Goal: Task Accomplishment & Management: Complete application form

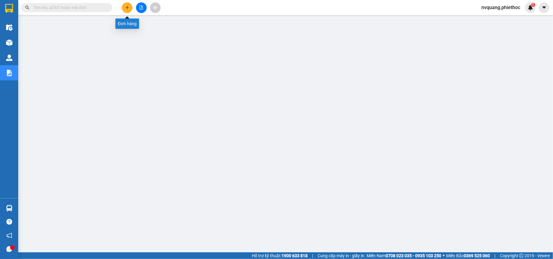
click at [125, 8] on icon "plus" at bounding box center [127, 7] width 4 height 4
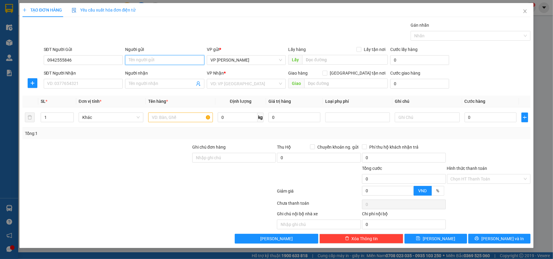
click at [147, 59] on input "Người gửi" at bounding box center [164, 60] width 79 height 10
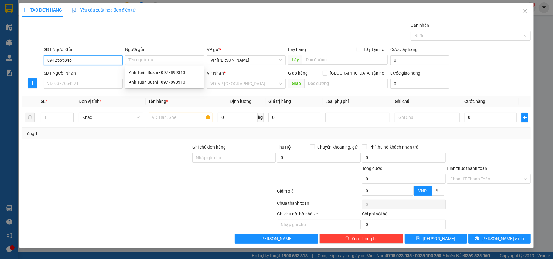
click at [67, 61] on input "0942555846" at bounding box center [83, 60] width 79 height 10
type input "0942555816"
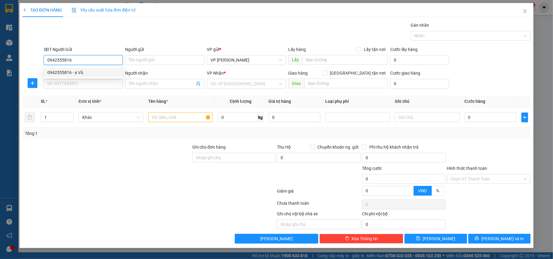
click at [85, 70] on div "0942555816 - a Vũ" at bounding box center [83, 72] width 72 height 7
type input "a Vũ"
type input "0942555816"
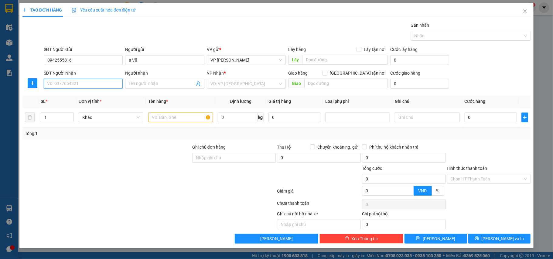
click at [69, 80] on input "SĐT Người Nhận" at bounding box center [83, 84] width 79 height 10
click at [80, 95] on div "0365037338 - c Hiên" at bounding box center [83, 96] width 72 height 7
type input "0365037338"
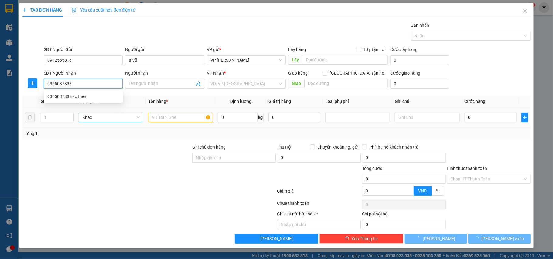
type input "c Hiên"
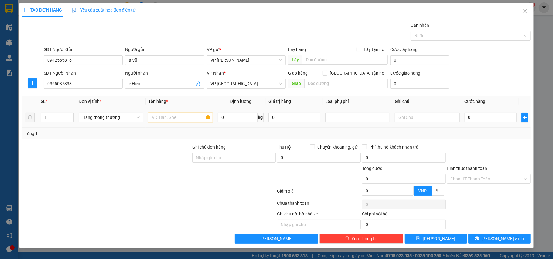
click at [156, 118] on input "text" at bounding box center [180, 118] width 65 height 10
type input "hộp thuốc"
click at [491, 116] on input "0" at bounding box center [491, 118] width 52 height 10
type input "2"
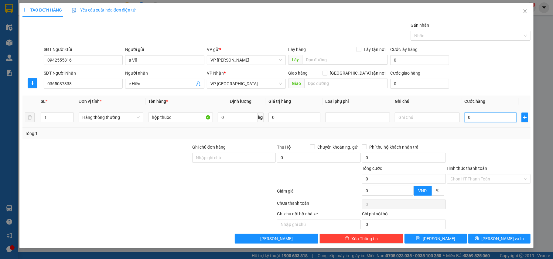
type input "2"
type input "25"
type input "25.000"
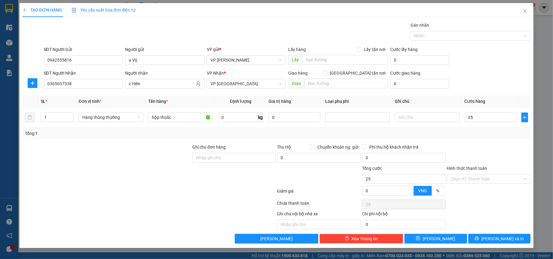
type input "25.000"
click at [478, 141] on div "Transit Pickup Surcharge Ids Transit Deliver Surcharge Ids Transit Deliver Surc…" at bounding box center [276, 133] width 508 height 222
click at [480, 182] on input "Hình thức thanh toán" at bounding box center [487, 179] width 72 height 9
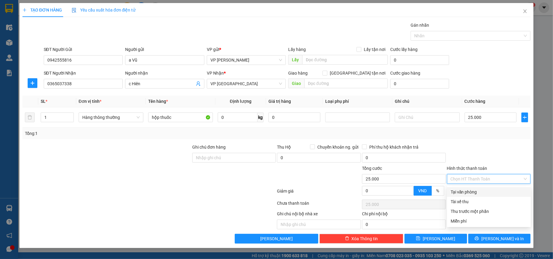
click at [475, 189] on div "Tại văn phòng" at bounding box center [489, 192] width 77 height 7
type input "0"
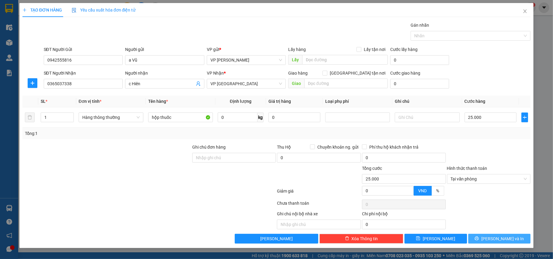
click at [498, 238] on span "[PERSON_NAME] và In" at bounding box center [502, 239] width 43 height 7
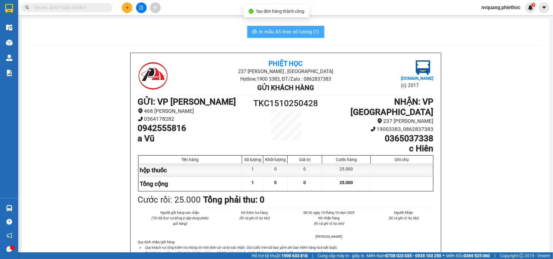
click at [286, 33] on span "In mẫu A5 theo số lượng (1)" at bounding box center [289, 32] width 60 height 8
click at [268, 35] on span "In mẫu A5 theo số lượng (1)" at bounding box center [289, 32] width 60 height 8
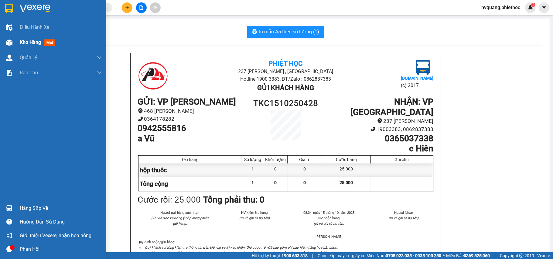
click at [31, 41] on span "Kho hàng" at bounding box center [30, 42] width 21 height 6
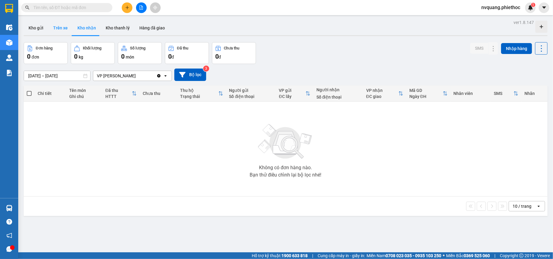
click at [61, 24] on button "Trên xe" at bounding box center [60, 28] width 24 height 15
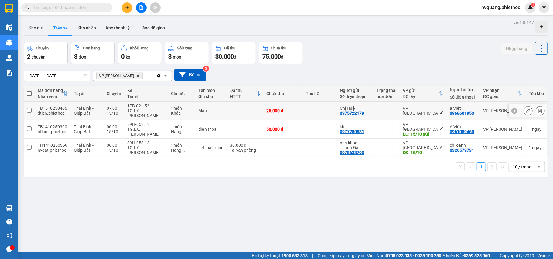
click at [538, 110] on icon at bounding box center [540, 111] width 4 height 4
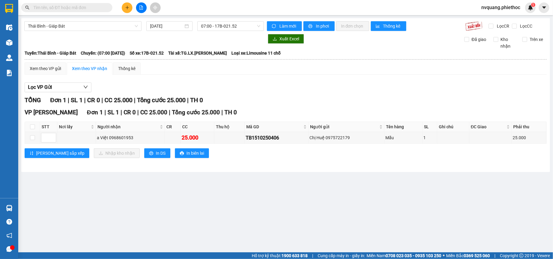
click at [29, 127] on th at bounding box center [32, 127] width 15 height 10
click at [29, 128] on th at bounding box center [32, 127] width 15 height 10
click at [30, 127] on input "checkbox" at bounding box center [32, 126] width 5 height 5
checkbox input "true"
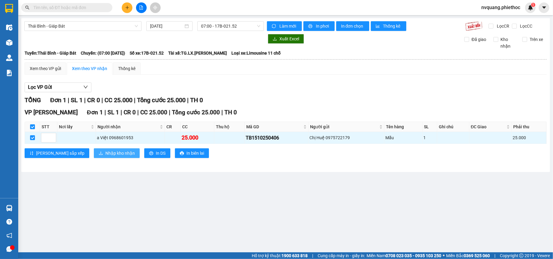
click at [105, 152] on span "Nhập kho nhận" at bounding box center [119, 153] width 29 height 7
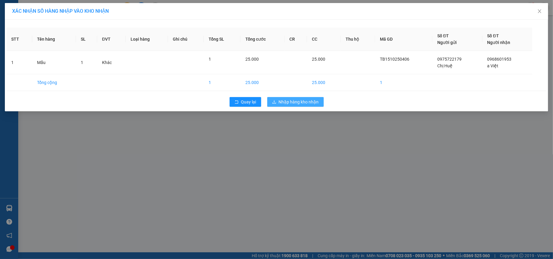
click at [294, 102] on span "Nhập hàng kho nhận" at bounding box center [299, 102] width 40 height 7
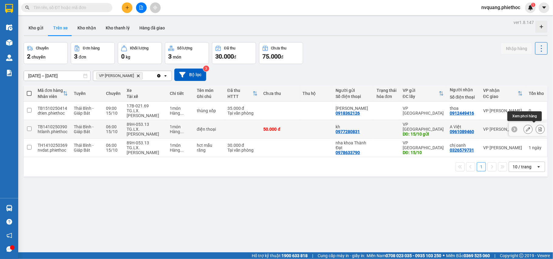
click at [536, 131] on button at bounding box center [540, 129] width 9 height 11
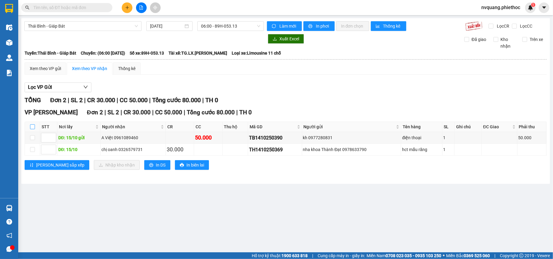
click at [32, 127] on input "checkbox" at bounding box center [32, 126] width 5 height 5
checkbox input "true"
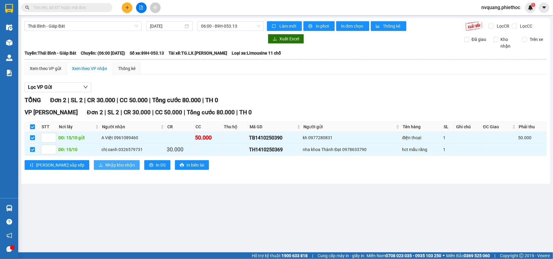
click at [105, 168] on span "Nhập kho nhận" at bounding box center [119, 165] width 29 height 7
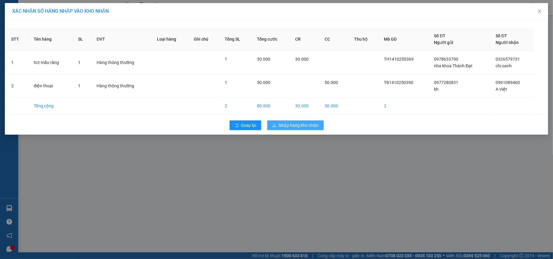
click at [283, 127] on span "Nhập hàng kho nhận" at bounding box center [299, 125] width 40 height 7
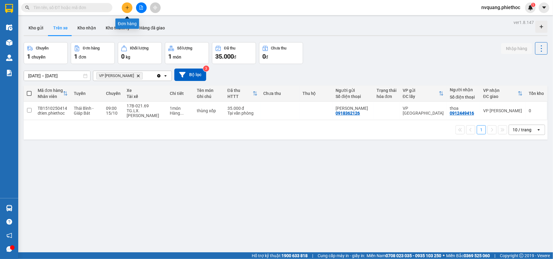
click at [125, 9] on icon "plus" at bounding box center [127, 7] width 4 height 4
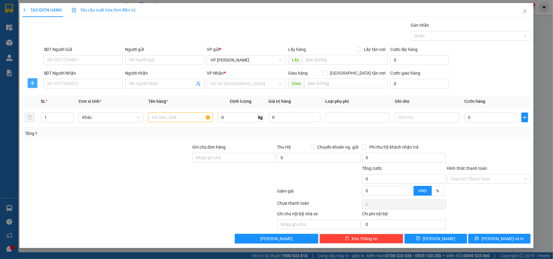
click at [31, 80] on button "button" at bounding box center [33, 83] width 10 height 10
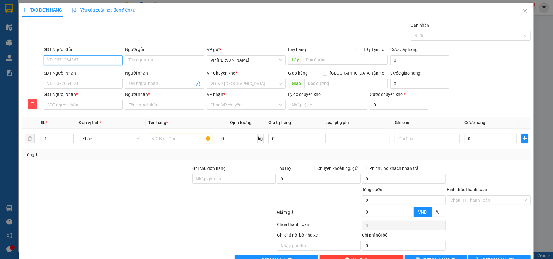
click at [55, 62] on input "SĐT Người Gửi" at bounding box center [83, 60] width 79 height 10
click at [47, 114] on div "Transit Pickup Surcharge Ids Transit Deliver Surcharge Ids Transit Deliver Surc…" at bounding box center [276, 143] width 508 height 243
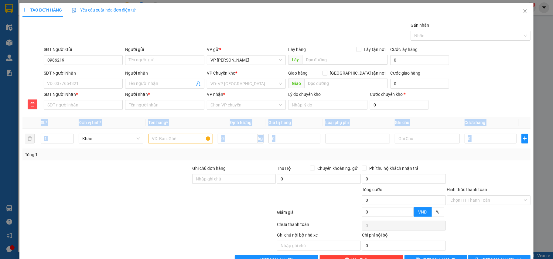
click at [47, 114] on div "Transit Pickup Surcharge Ids Transit Deliver Surcharge Ids Transit Deliver Surc…" at bounding box center [276, 143] width 508 height 243
click at [47, 112] on div "SĐT Người Nhận *" at bounding box center [83, 101] width 79 height 21
click at [146, 161] on div "Tổng: 1" at bounding box center [276, 155] width 508 height 12
click at [180, 168] on div at bounding box center [107, 175] width 170 height 21
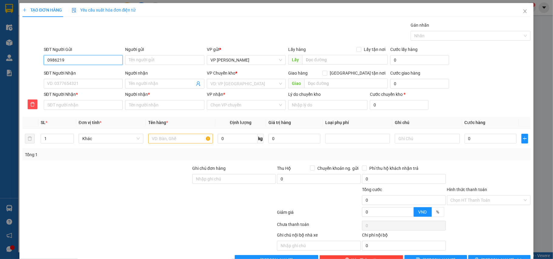
click at [77, 61] on input "0986219" at bounding box center [83, 60] width 79 height 10
click at [79, 72] on div "0986219626 - C Thương" at bounding box center [82, 72] width 71 height 7
type input "0986219626"
type input "C Thương"
click at [80, 87] on input "SĐT Người Nhận" at bounding box center [83, 84] width 79 height 10
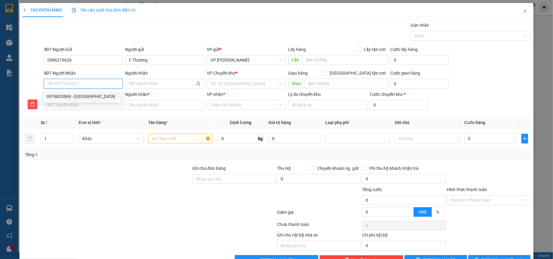
click at [81, 95] on div "0976833869 - [GEOGRAPHIC_DATA]" at bounding box center [82, 96] width 71 height 7
type input "0976833869"
type input "Chị Trang"
type input "N4 [GEOGRAPHIC_DATA]"
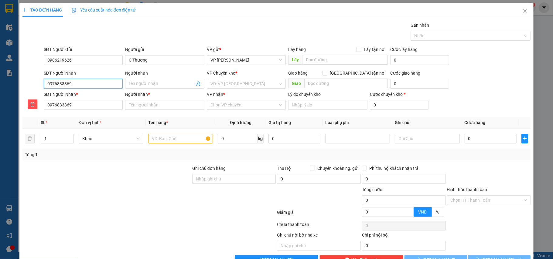
type input "5.000"
type input "Chị Trang"
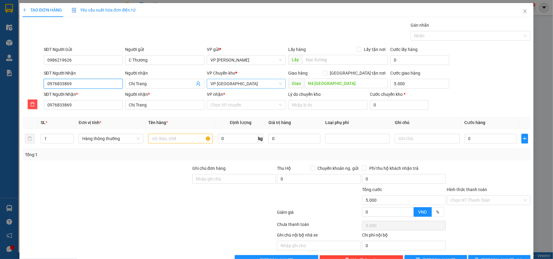
click at [235, 83] on span "VP [GEOGRAPHIC_DATA]" at bounding box center [246, 83] width 72 height 9
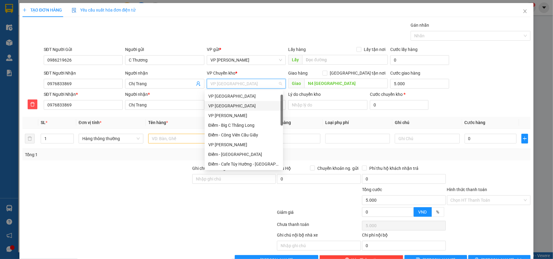
scroll to position [10, 0]
click at [233, 97] on div "VP [GEOGRAPHIC_DATA]" at bounding box center [243, 96] width 71 height 7
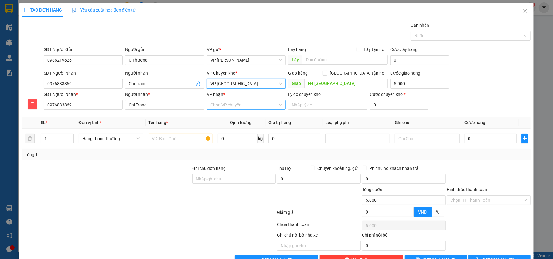
click at [236, 110] on input "VP nhận *" at bounding box center [244, 105] width 68 height 9
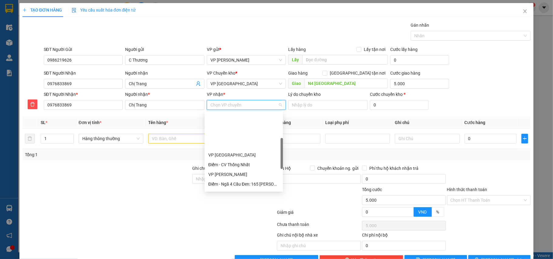
scroll to position [81, 0]
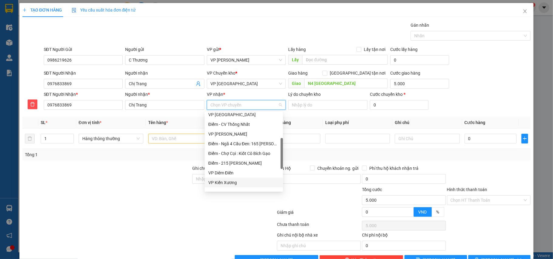
click at [229, 179] on div "VP Kiến Xương" at bounding box center [243, 182] width 71 height 7
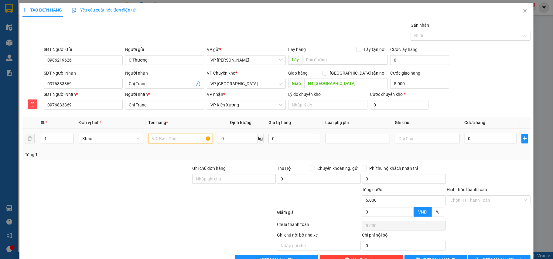
drag, startPoint x: 162, startPoint y: 141, endPoint x: 126, endPoint y: 143, distance: 35.2
click at [161, 141] on input "text" at bounding box center [180, 139] width 65 height 10
drag, startPoint x: 49, startPoint y: 142, endPoint x: 18, endPoint y: 141, distance: 31.6
click at [18, 141] on div "TẠO ĐƠN HÀNG Yêu cầu xuất hóa đơn điện tử Transit Pickup Surcharge Ids Transit …" at bounding box center [276, 129] width 553 height 259
type input "2"
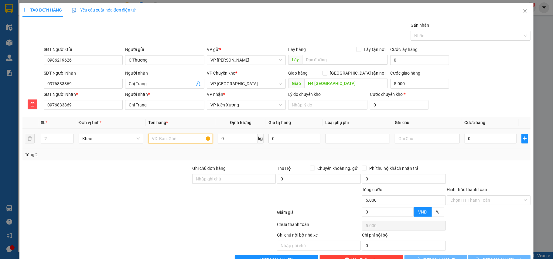
click at [158, 138] on input "text" at bounding box center [180, 139] width 65 height 10
type input "cuộn đồng + bọc thanh đồng"
click at [476, 140] on input "0" at bounding box center [491, 139] width 52 height 10
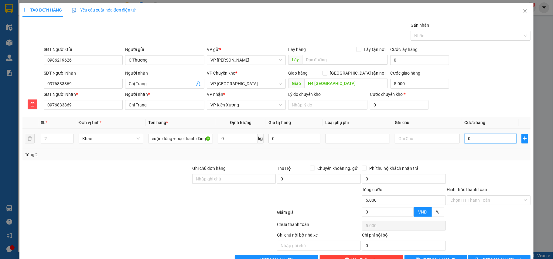
type input "9"
type input "5.009"
type input "90"
type input "5.090"
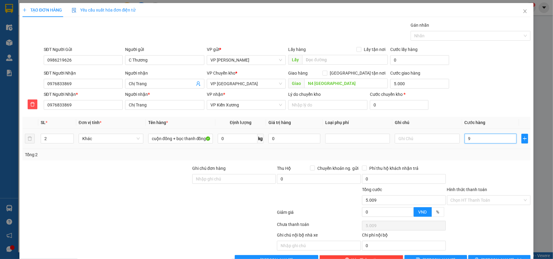
type input "5.090"
type input "90.000"
type input "95.000"
click at [474, 158] on div "Tổng: 2" at bounding box center [276, 155] width 503 height 7
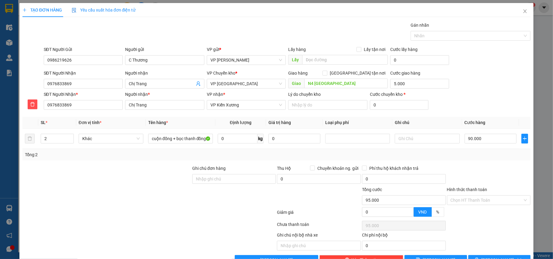
scroll to position [19, 0]
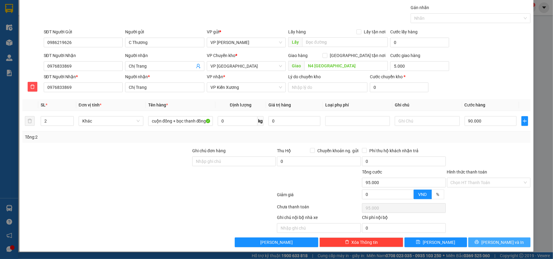
click at [488, 243] on button "[PERSON_NAME] và In" at bounding box center [499, 243] width 63 height 10
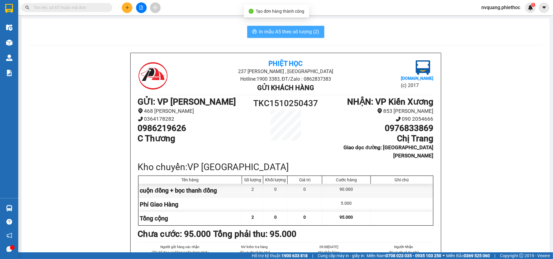
click at [272, 35] on span "In mẫu A5 theo số lượng (2)" at bounding box center [289, 32] width 60 height 8
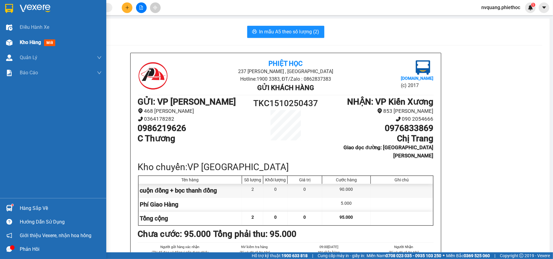
click at [18, 42] on div "Kho hàng mới" at bounding box center [53, 42] width 106 height 15
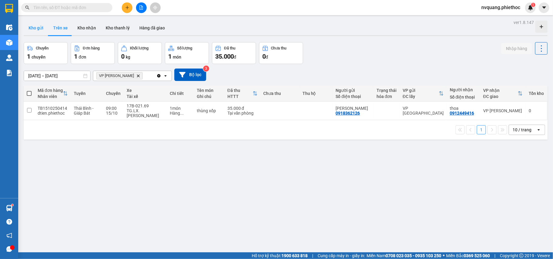
click at [32, 26] on button "Kho gửi" at bounding box center [36, 28] width 25 height 15
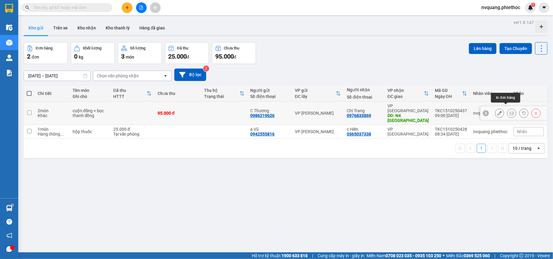
click at [510, 111] on icon at bounding box center [512, 113] width 4 height 4
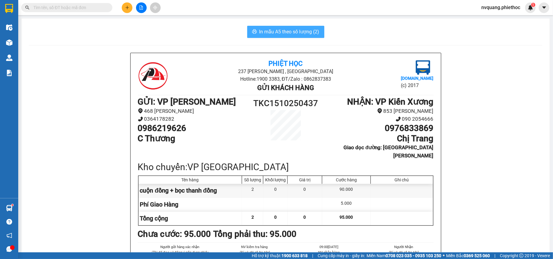
click at [285, 36] on span "In mẫu A5 theo số lượng (2)" at bounding box center [289, 32] width 60 height 8
click at [129, 7] on button at bounding box center [127, 7] width 11 height 11
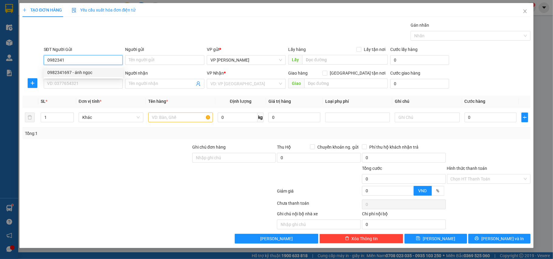
click at [73, 73] on div "0982341697 - ánh ngọc" at bounding box center [83, 72] width 72 height 7
type input "0982341697"
type input "ánh ngọc"
type input "0982341697"
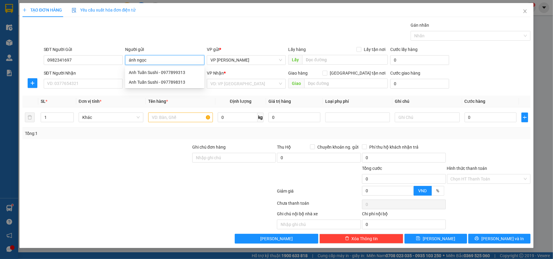
drag, startPoint x: 147, startPoint y: 59, endPoint x: 128, endPoint y: 61, distance: 19.9
click at [128, 61] on input "ánh ngọc" at bounding box center [164, 60] width 79 height 10
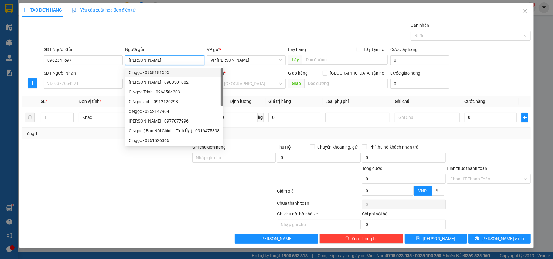
type input "[PERSON_NAME]"
click at [76, 79] on div "SĐT Người Nhận" at bounding box center [83, 74] width 79 height 9
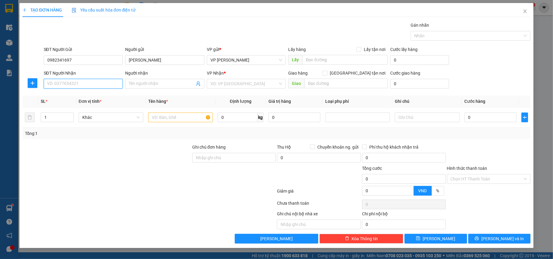
click at [77, 83] on input "SĐT Người Nhận" at bounding box center [83, 84] width 79 height 10
click at [86, 99] on div "0989981359 - c dung" at bounding box center [83, 96] width 72 height 7
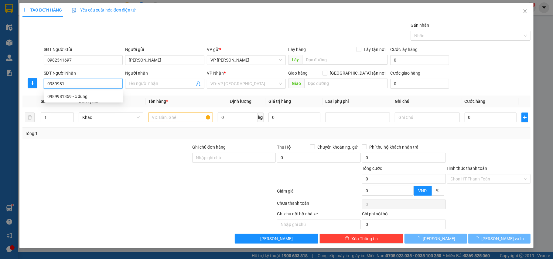
type input "0989981359"
type input "c dung"
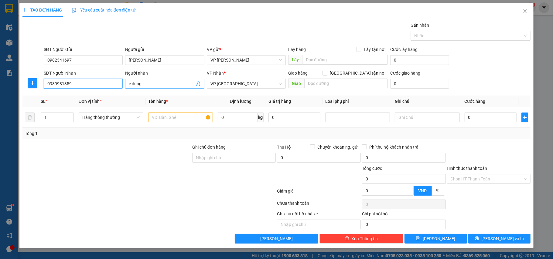
type input "0989981359"
click at [164, 85] on input "c dung" at bounding box center [162, 83] width 66 height 7
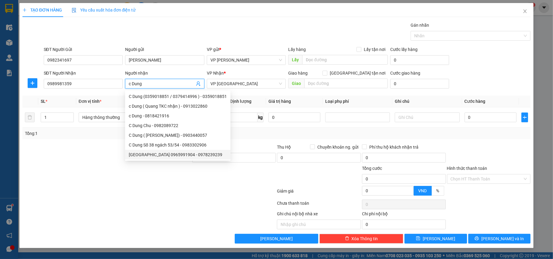
type input "c Dung"
click at [111, 195] on div at bounding box center [149, 192] width 255 height 12
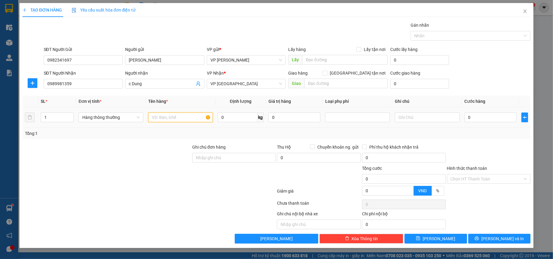
click at [168, 121] on input "text" at bounding box center [180, 118] width 65 height 10
type input "hộp ct phiếu xét nghiệm"
click at [480, 119] on input "0" at bounding box center [491, 118] width 52 height 10
type input "2"
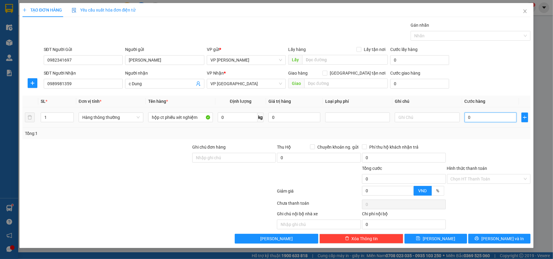
type input "2"
type input "25"
type input "25.000"
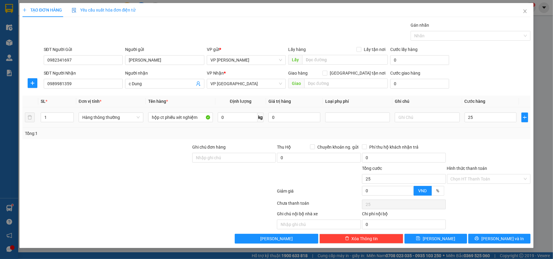
type input "25.000"
click at [476, 132] on div "Tổng: 1" at bounding box center [276, 133] width 503 height 7
click at [464, 176] on input "Hình thức thanh toán" at bounding box center [487, 179] width 72 height 9
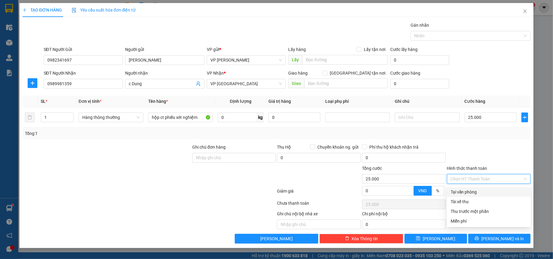
click at [468, 190] on div "Tại văn phòng" at bounding box center [489, 192] width 77 height 7
type input "0"
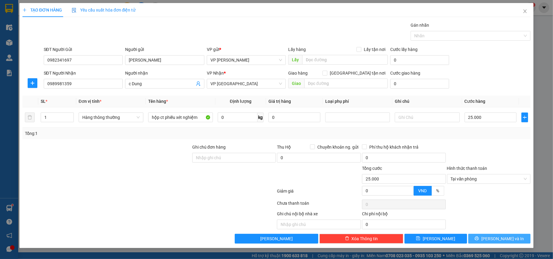
click at [497, 237] on button "[PERSON_NAME] và In" at bounding box center [499, 239] width 63 height 10
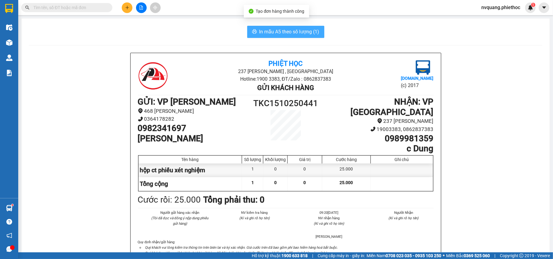
click at [271, 27] on button "In mẫu A5 theo số lượng (1)" at bounding box center [285, 32] width 77 height 12
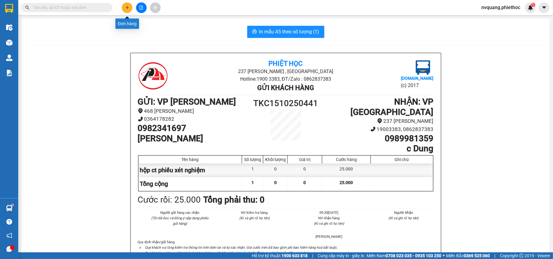
click at [127, 5] on icon "plus" at bounding box center [127, 7] width 4 height 4
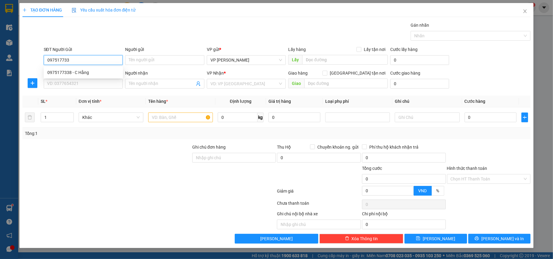
type input "0975177338"
click at [70, 68] on div "0975177338 - C Hằng" at bounding box center [83, 73] width 79 height 10
type input "C Hằng"
type input "0975177338"
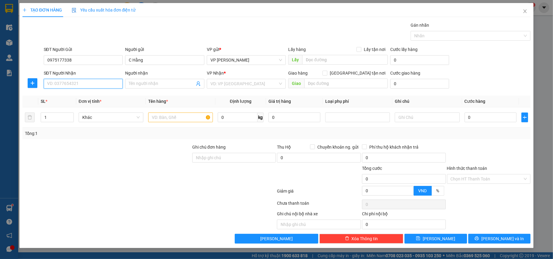
click at [82, 82] on input "SĐT Người Nhận" at bounding box center [83, 84] width 79 height 10
click at [78, 96] on div "0976833869 - [GEOGRAPHIC_DATA]" at bounding box center [83, 96] width 72 height 7
type input "0976833869"
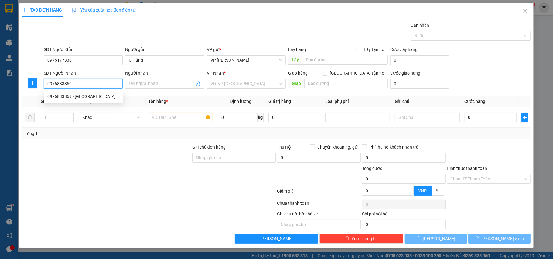
type input "Chị Trang"
type input "N4 [GEOGRAPHIC_DATA]"
type input "5.000"
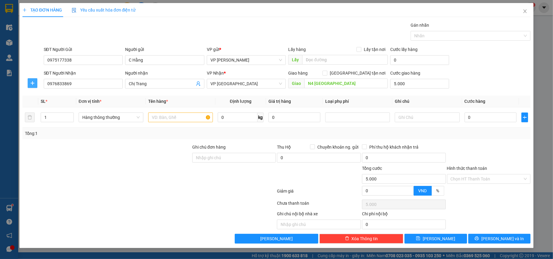
drag, startPoint x: 32, startPoint y: 81, endPoint x: 97, endPoint y: 89, distance: 65.2
click at [32, 81] on icon "plus" at bounding box center [32, 83] width 5 height 5
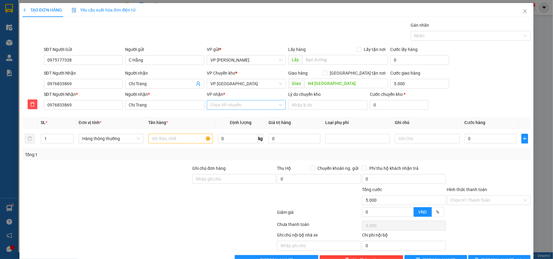
click at [229, 110] on input "VP nhận *" at bounding box center [244, 105] width 68 height 9
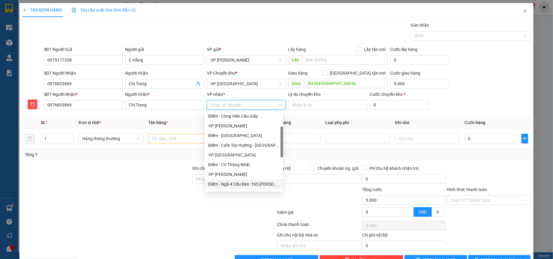
scroll to position [81, 0]
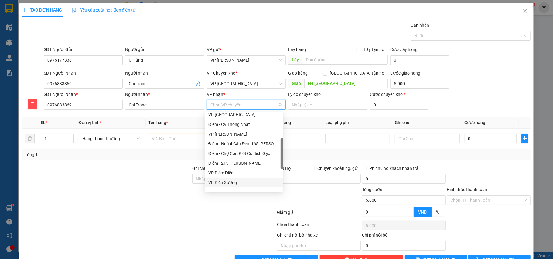
click at [224, 180] on div "VP Kiến Xương" at bounding box center [243, 182] width 71 height 7
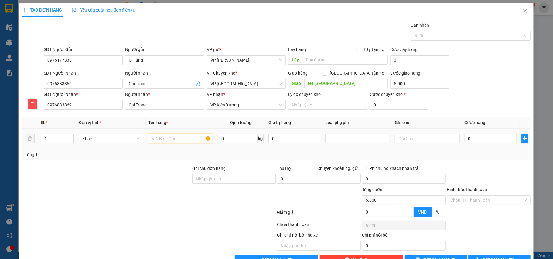
click at [153, 140] on input "text" at bounding box center [180, 139] width 65 height 10
type input "hộp ct thiết bị điện"
click at [477, 143] on input "0" at bounding box center [491, 139] width 52 height 10
type input "3"
type input "5.003"
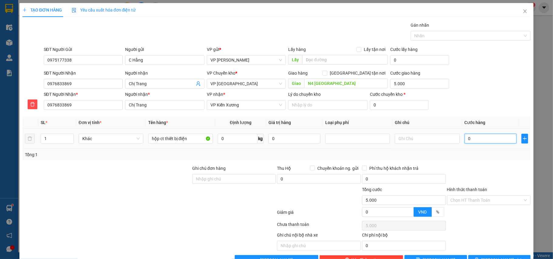
type input "5.003"
type input "30"
type input "5.030"
type input "30.000"
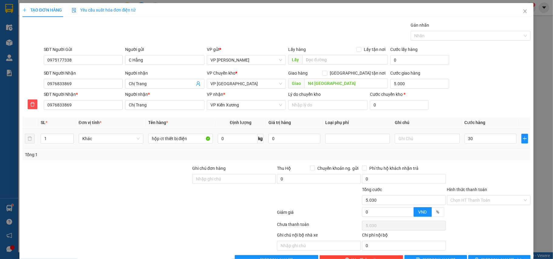
type input "35.000"
click at [474, 148] on td "30.000" at bounding box center [490, 139] width 57 height 20
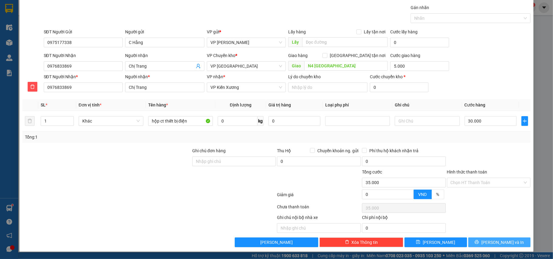
click at [497, 240] on span "[PERSON_NAME] và In" at bounding box center [502, 242] width 43 height 7
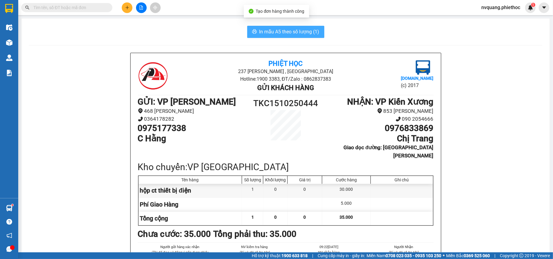
click at [282, 32] on span "In mẫu A5 theo số lượng (1)" at bounding box center [289, 32] width 60 height 8
click at [284, 32] on span "In mẫu A5 theo số lượng (1)" at bounding box center [289, 32] width 60 height 8
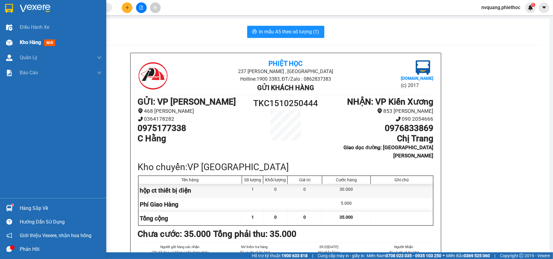
drag, startPoint x: 33, startPoint y: 44, endPoint x: 59, endPoint y: 57, distance: 28.7
click at [34, 44] on span "Kho hàng" at bounding box center [30, 42] width 21 height 6
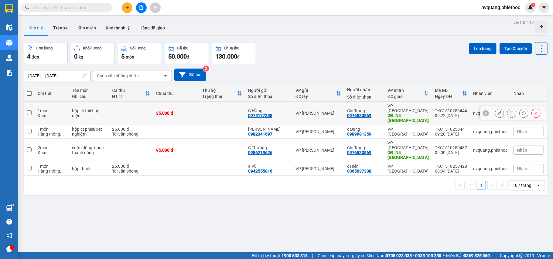
click at [134, 108] on td at bounding box center [131, 113] width 44 height 23
checkbox input "true"
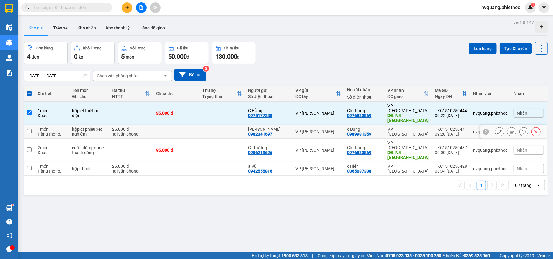
click at [144, 127] on div "25.000 đ" at bounding box center [131, 129] width 38 height 5
checkbox input "true"
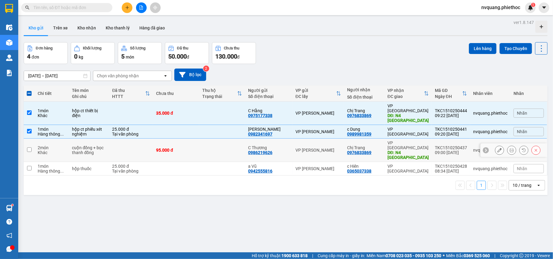
click at [156, 139] on td "95.000 đ" at bounding box center [176, 150] width 46 height 23
checkbox input "true"
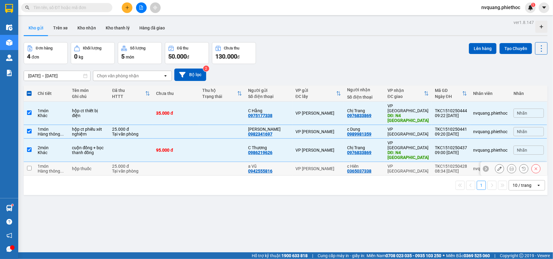
click at [162, 162] on td at bounding box center [176, 169] width 46 height 14
checkbox input "true"
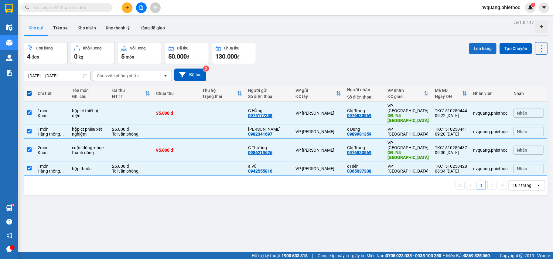
click at [474, 48] on button "Lên hàng" at bounding box center [483, 48] width 28 height 11
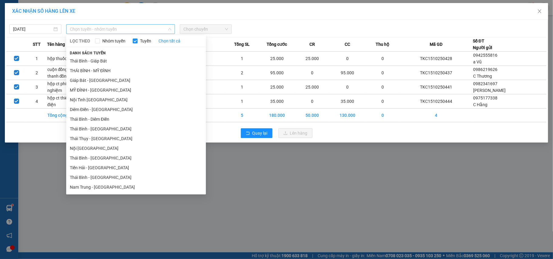
click at [98, 26] on span "Chọn tuyến - nhóm tuyến" at bounding box center [120, 29] width 101 height 9
click at [88, 78] on li "Giáp Bát - [GEOGRAPHIC_DATA]" at bounding box center [136, 81] width 140 height 10
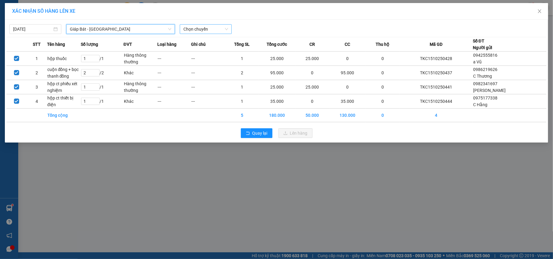
click at [202, 29] on span "Chọn chuyến" at bounding box center [205, 29] width 45 height 9
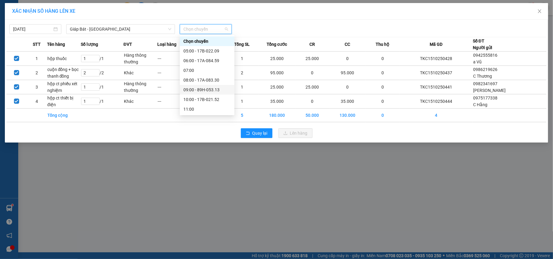
scroll to position [40, 0]
click at [210, 60] on div "10:00 - 17B-021.52" at bounding box center [206, 59] width 47 height 7
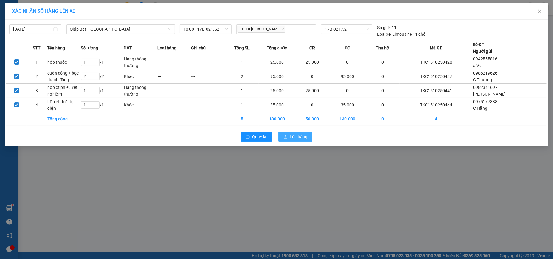
click at [298, 134] on span "Lên hàng" at bounding box center [299, 137] width 18 height 7
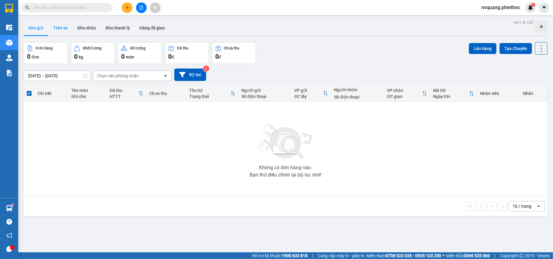
click at [57, 28] on button "Trên xe" at bounding box center [60, 28] width 24 height 15
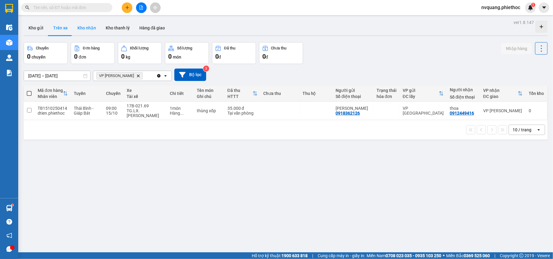
click at [88, 24] on button "Kho nhận" at bounding box center [87, 28] width 28 height 15
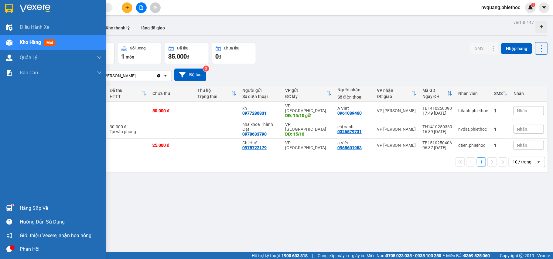
click at [24, 207] on div "Hàng sắp về" at bounding box center [61, 208] width 82 height 9
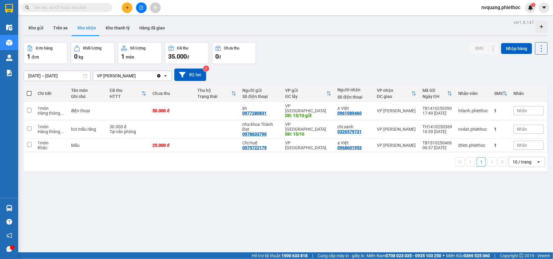
click at [294, 218] on section "Kết quả tìm kiếm ( 0 ) Bộ lọc No Data nvquang.phiethoc 1 Điều hành xe Kho hàng …" at bounding box center [276, 129] width 553 height 259
click at [130, 9] on button at bounding box center [127, 7] width 11 height 11
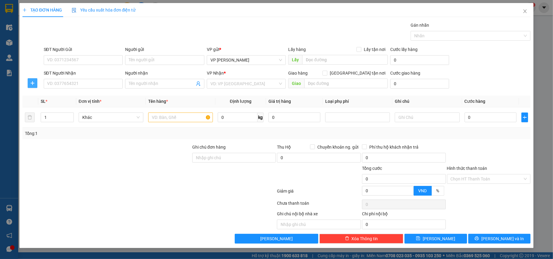
click at [32, 81] on icon "plus" at bounding box center [32, 83] width 5 height 5
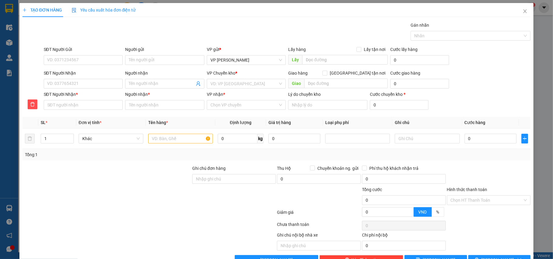
click at [59, 54] on div "SĐT Người Gửi" at bounding box center [83, 50] width 79 height 9
click at [59, 57] on input "SĐT Người Gửi" at bounding box center [83, 60] width 79 height 10
type input "0904946767"
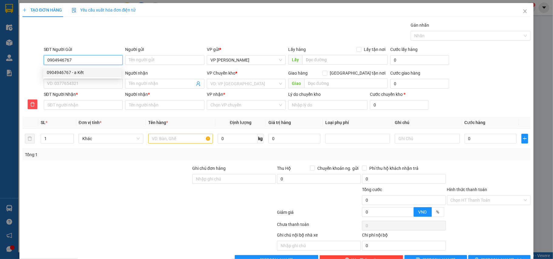
drag, startPoint x: 62, startPoint y: 70, endPoint x: 73, endPoint y: 79, distance: 14.2
click at [62, 70] on div "0904946767 - a Kết" at bounding box center [82, 72] width 71 height 7
type input "a Kết"
type input "0904946767"
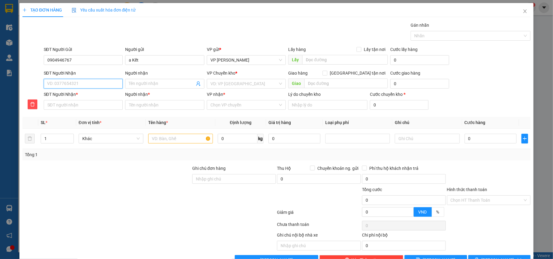
click at [75, 82] on input "SĐT Người Nhận" at bounding box center [83, 84] width 79 height 10
click at [77, 96] on div "0353814219 - c Hoa" at bounding box center [82, 96] width 71 height 7
type input "0353814219"
type input "c Hoa"
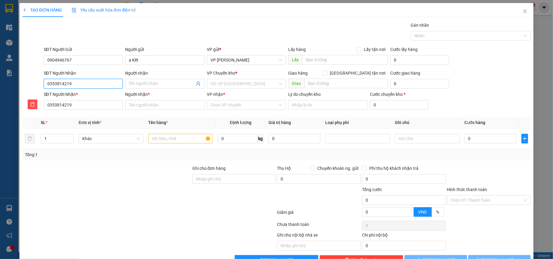
type input "cây xăng [GEOGRAPHIC_DATA]"
type input "5.000"
type input "c Hoa"
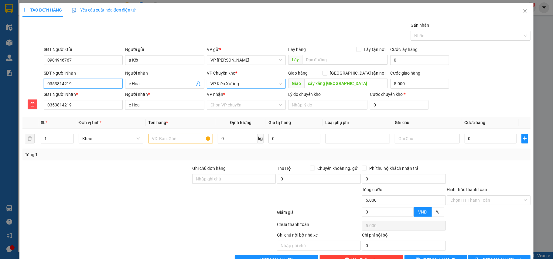
click at [247, 83] on span "VP Kiến Xương" at bounding box center [246, 83] width 72 height 9
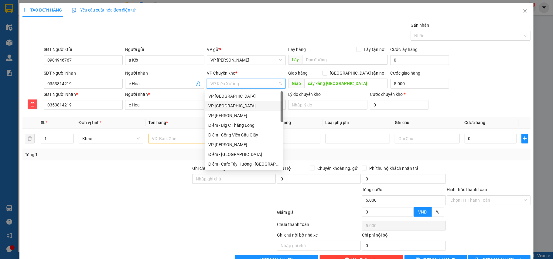
click at [227, 105] on div "VP [GEOGRAPHIC_DATA]" at bounding box center [243, 106] width 71 height 7
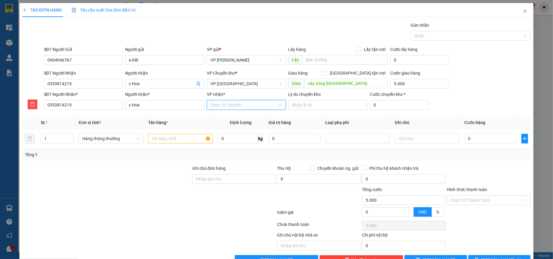
click at [233, 104] on input "VP nhận *" at bounding box center [244, 105] width 68 height 9
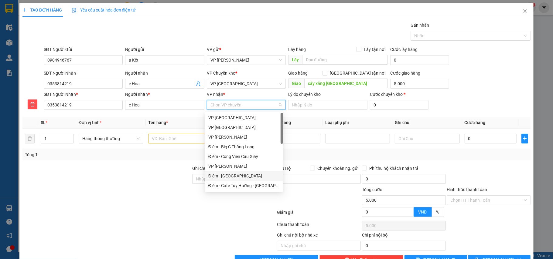
scroll to position [81, 0]
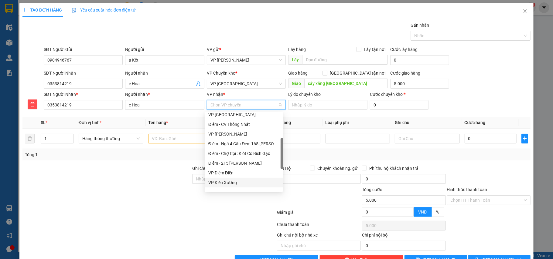
click at [224, 182] on div "VP Kiến Xương" at bounding box center [243, 182] width 71 height 7
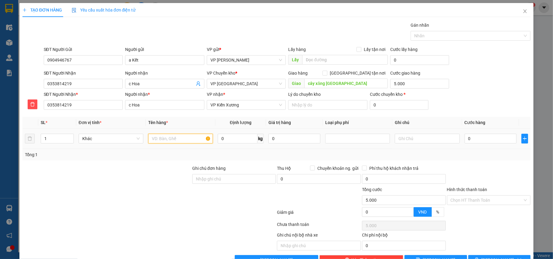
click at [168, 143] on input "text" at bounding box center [180, 139] width 65 height 10
click at [356, 142] on div at bounding box center [358, 138] width 62 height 7
type input "hộp ct linh kiện máy in"
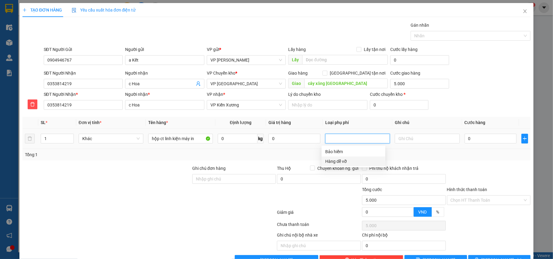
click at [346, 160] on div "Hàng dễ vỡ" at bounding box center [353, 161] width 56 height 7
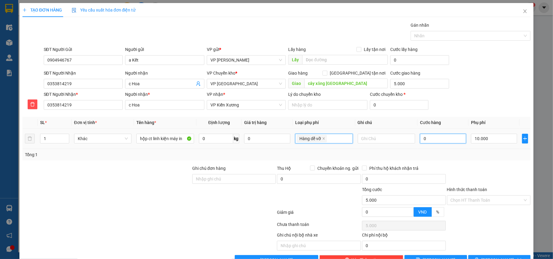
type input "15.000"
click at [435, 139] on input "0" at bounding box center [443, 139] width 46 height 10
type input "4"
type input "15.004"
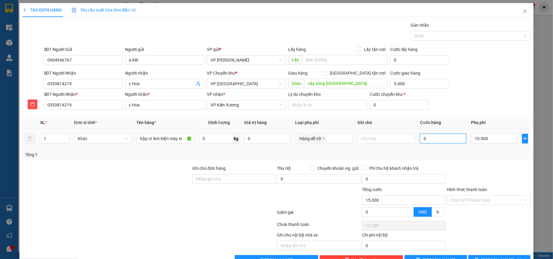
type input "15.004"
type input "40"
type input "15.040"
type input "40.000"
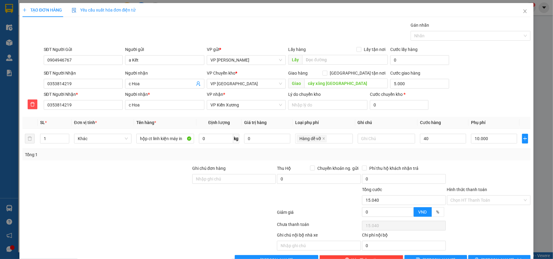
type input "55.000"
click at [440, 151] on div "Tổng: 1" at bounding box center [276, 155] width 508 height 12
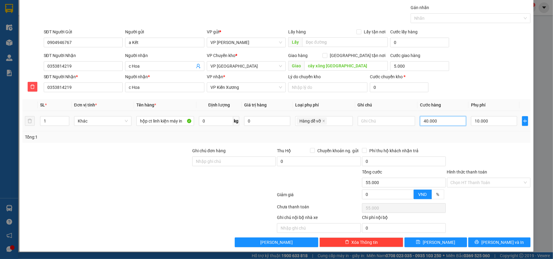
click at [445, 123] on input "40.000" at bounding box center [443, 121] width 46 height 10
type input "3"
type input "15.003"
type input "35"
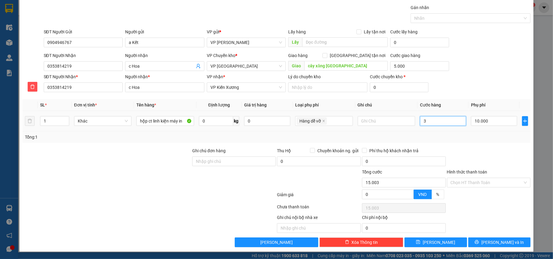
type input "15.035"
type input "35.000"
type input "50.000"
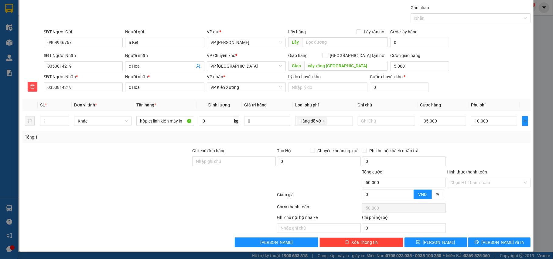
click at [450, 137] on div "Tổng: 1" at bounding box center [276, 137] width 503 height 7
click at [486, 244] on button "[PERSON_NAME] và In" at bounding box center [499, 243] width 63 height 10
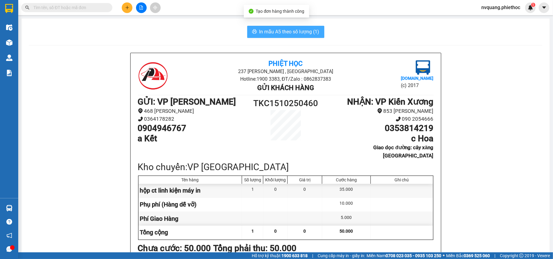
click at [290, 33] on span "In mẫu A5 theo số lượng (1)" at bounding box center [289, 32] width 60 height 8
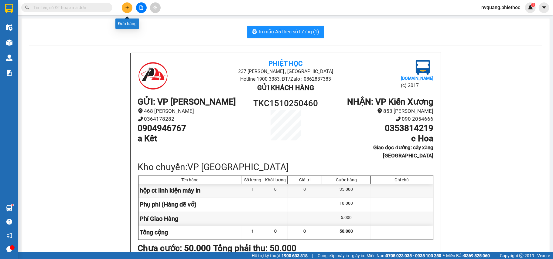
click at [128, 9] on icon "plus" at bounding box center [127, 7] width 4 height 4
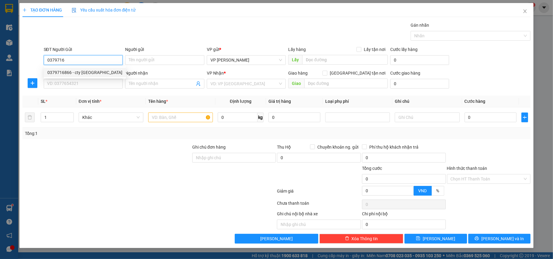
click at [63, 70] on div "0379716866 - cty [GEOGRAPHIC_DATA]" at bounding box center [84, 72] width 75 height 7
type input "0379716866"
type input "cty Minh Phú"
type input "0379716866"
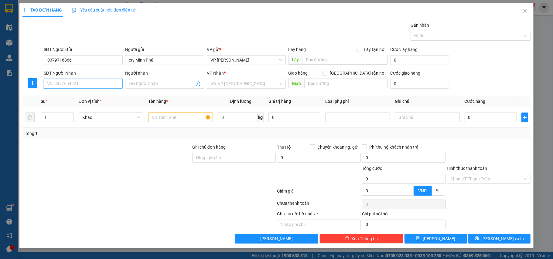
click at [76, 84] on input "SĐT Người Nhận" at bounding box center [83, 84] width 79 height 10
click at [60, 97] on div "0983074080 - a Minh" at bounding box center [83, 96] width 72 height 7
type input "0983074080"
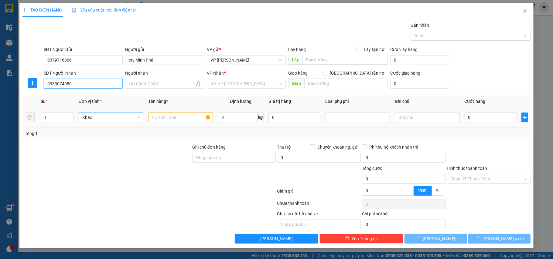
type input "a Minh"
type input "Đông Hoàng - [GEOGRAPHIC_DATA]"
type input "5.000"
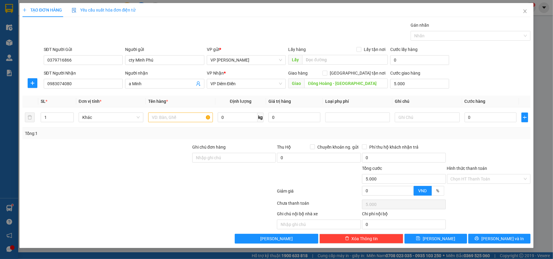
click at [27, 85] on div at bounding box center [32, 83] width 20 height 10
click at [35, 84] on span "plus" at bounding box center [32, 83] width 9 height 5
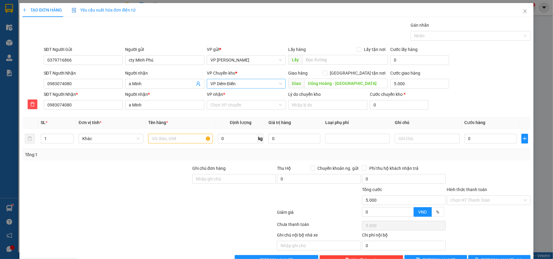
click at [245, 83] on span "VP Diêm Điền" at bounding box center [246, 83] width 72 height 9
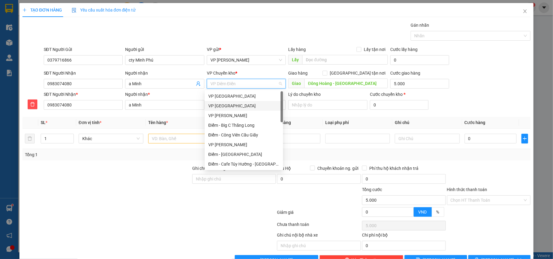
click at [223, 106] on div "VP [GEOGRAPHIC_DATA]" at bounding box center [243, 106] width 71 height 7
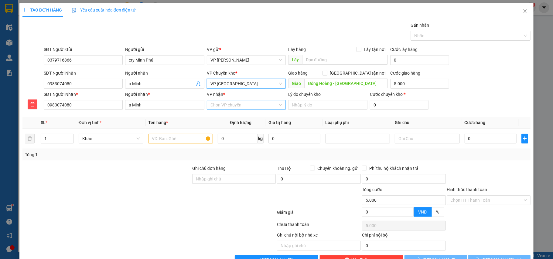
click at [229, 106] on input "VP nhận *" at bounding box center [244, 105] width 68 height 9
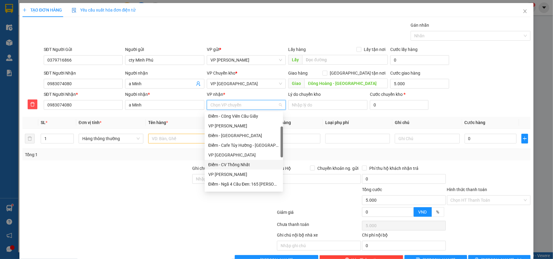
scroll to position [81, 0]
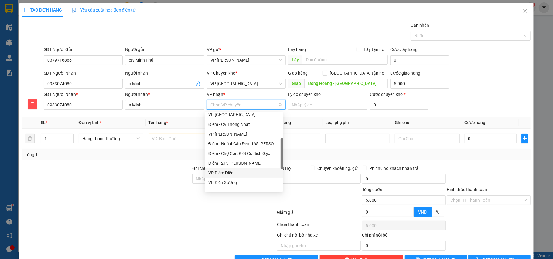
click at [231, 173] on div "VP Diêm Điền" at bounding box center [243, 173] width 71 height 7
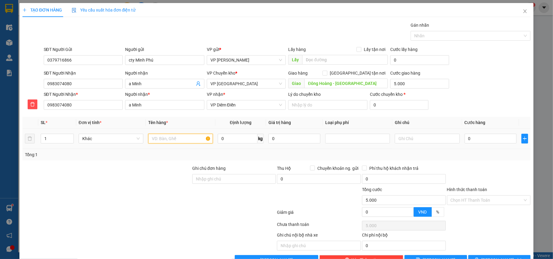
click at [159, 138] on input "text" at bounding box center [180, 139] width 65 height 10
type input "hộp ct linh kiện máy"
click at [481, 138] on input "0" at bounding box center [491, 139] width 52 height 10
type input "4"
type input "5.004"
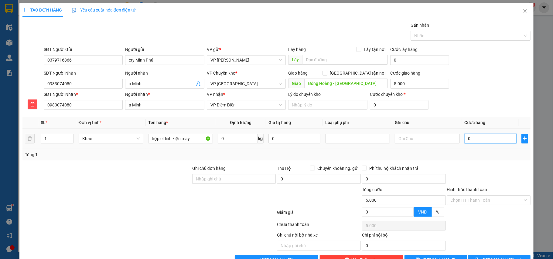
type input "5.004"
type input "40"
type input "5.040"
type input "40.000"
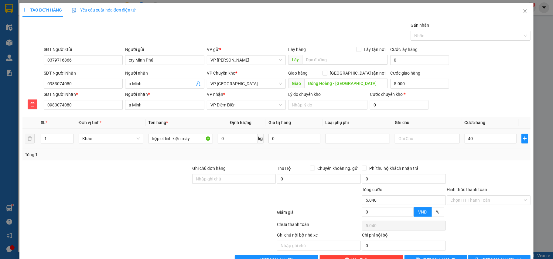
type input "45.000"
click at [473, 154] on div "Tổng: 1" at bounding box center [276, 155] width 503 height 7
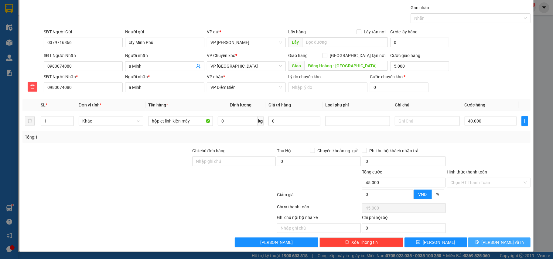
click at [490, 240] on span "[PERSON_NAME] và In" at bounding box center [502, 242] width 43 height 7
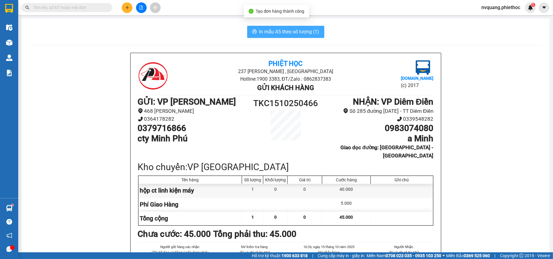
click at [282, 28] on span "In mẫu A5 theo số lượng (1)" at bounding box center [289, 32] width 60 height 8
click at [281, 30] on span "In mẫu A5 theo số lượng (1)" at bounding box center [289, 32] width 60 height 8
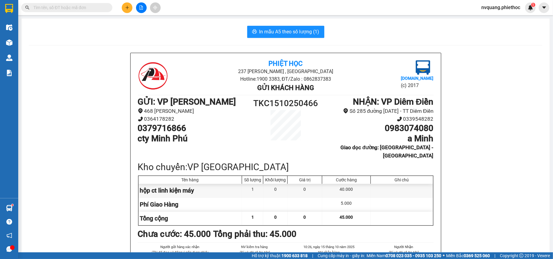
click at [125, 12] on button at bounding box center [127, 7] width 11 height 11
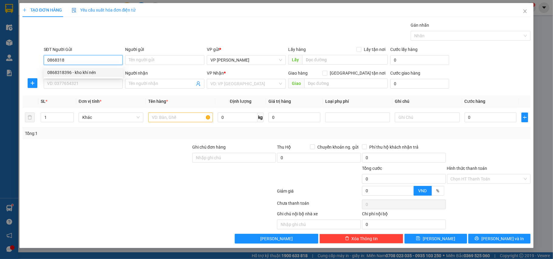
click at [63, 70] on div "0868318396 - kho khí nén" at bounding box center [83, 72] width 72 height 7
type input "0868318396"
type input "kho khí nén"
type input "0868318396"
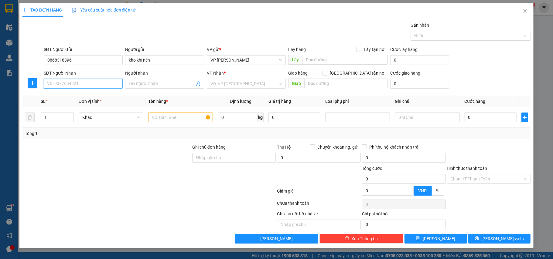
click at [69, 87] on input "SĐT Người Nhận" at bounding box center [83, 84] width 79 height 10
click at [82, 95] on div "0987816602 - Duy Nhất" at bounding box center [83, 96] width 72 height 7
type input "0987816602"
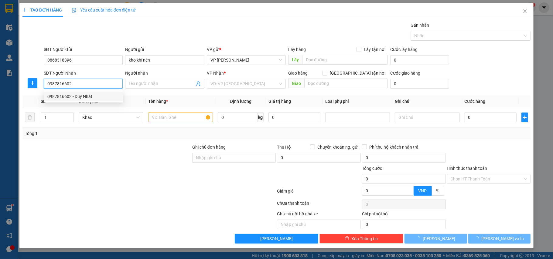
type input "Duy Nhất"
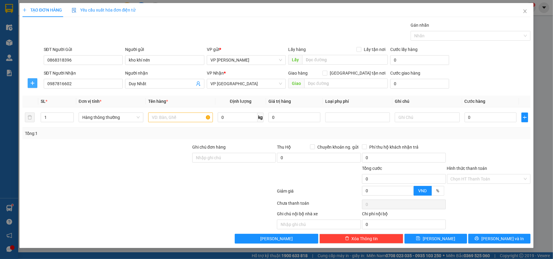
click at [36, 84] on span "plus" at bounding box center [32, 83] width 9 height 5
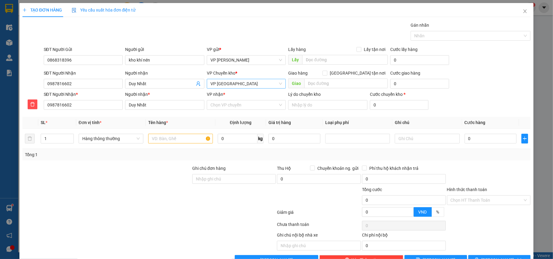
click at [228, 86] on span "VP [GEOGRAPHIC_DATA]" at bounding box center [246, 83] width 72 height 9
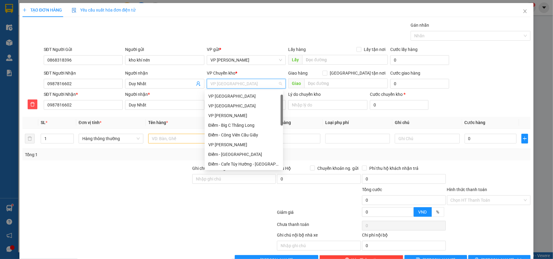
scroll to position [10, 0]
click at [228, 95] on div "VP [GEOGRAPHIC_DATA]" at bounding box center [243, 96] width 71 height 7
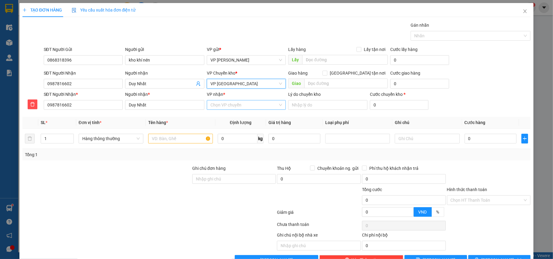
click at [226, 107] on input "VP nhận *" at bounding box center [244, 105] width 68 height 9
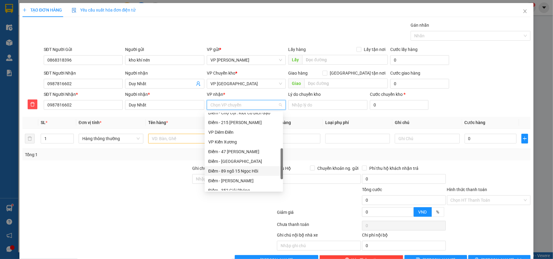
scroll to position [40, 0]
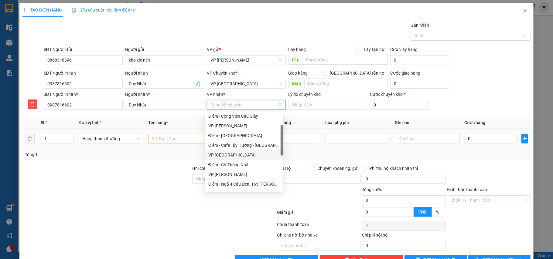
drag, startPoint x: 222, startPoint y: 154, endPoint x: 200, endPoint y: 148, distance: 23.3
click at [222, 153] on div "VP [GEOGRAPHIC_DATA]" at bounding box center [243, 155] width 71 height 7
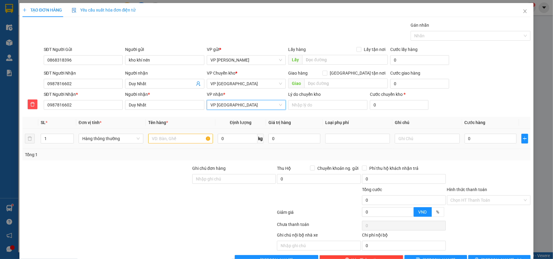
drag, startPoint x: 163, startPoint y: 134, endPoint x: 162, endPoint y: 140, distance: 6.3
click at [163, 134] on div at bounding box center [180, 139] width 65 height 12
click at [162, 140] on input "text" at bounding box center [180, 139] width 65 height 10
type input "hộp ct khí nén"
click at [475, 144] on input "0" at bounding box center [491, 139] width 52 height 10
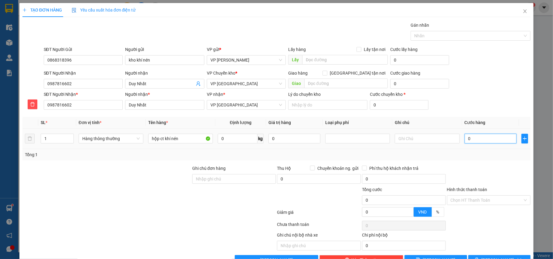
type input "5"
type input "50"
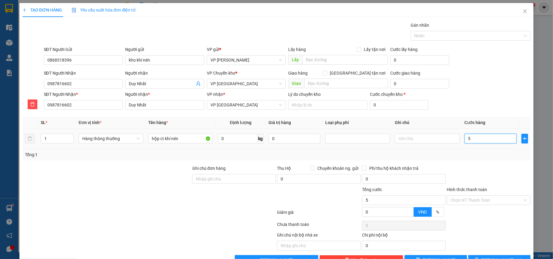
type input "50"
type input "50.000"
click at [479, 164] on div "Transit Pickup Surcharge Ids Transit Deliver Surcharge Ids Transit Deliver Surc…" at bounding box center [276, 143] width 508 height 243
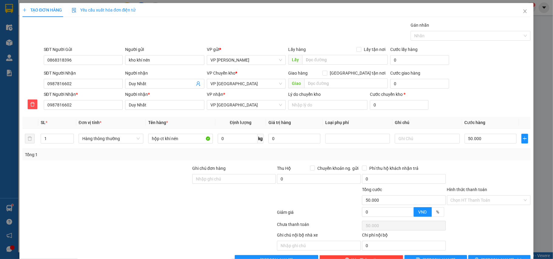
scroll to position [19, 0]
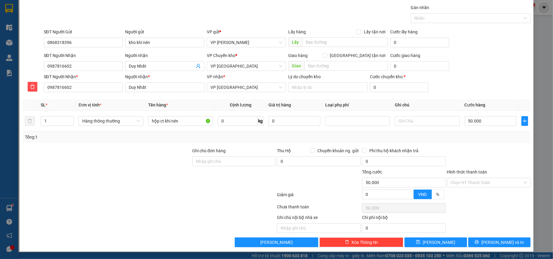
click at [496, 248] on div "TẠO ĐƠN HÀNG Yêu cầu xuất hóa đơn điện tử Transit Pickup Surcharge Ids Transit …" at bounding box center [276, 118] width 514 height 267
click at [498, 247] on button "[PERSON_NAME] và In" at bounding box center [499, 243] width 63 height 10
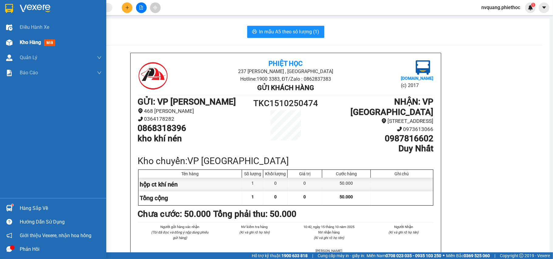
click at [15, 38] on div "Kho hàng mới" at bounding box center [53, 42] width 106 height 15
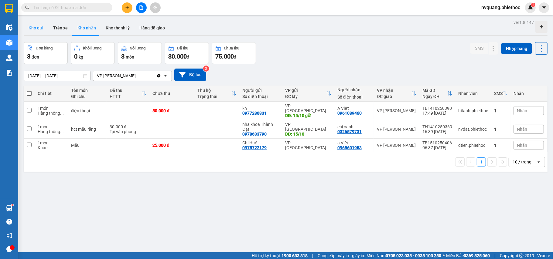
click at [41, 29] on button "Kho gửi" at bounding box center [36, 28] width 25 height 15
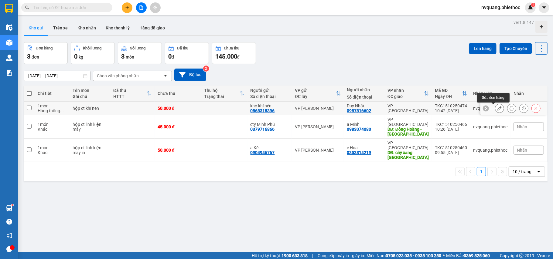
click at [497, 111] on icon at bounding box center [499, 108] width 4 height 4
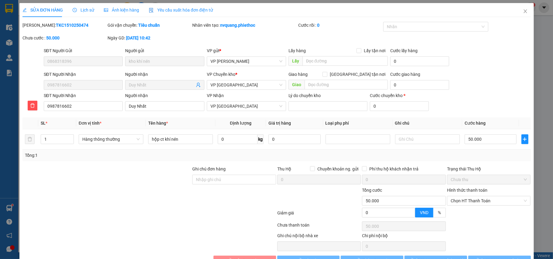
type input "0868318396"
type input "kho khí nén"
type input "0987816602"
type input "Duy Nhất"
type input "0"
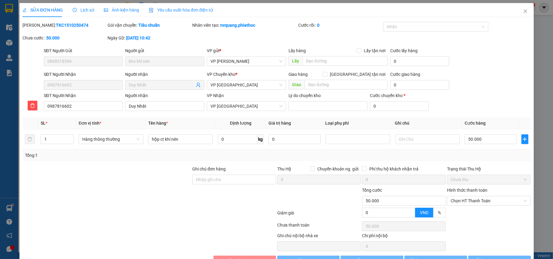
type input "50.000"
click at [306, 63] on input "text" at bounding box center [345, 61] width 86 height 10
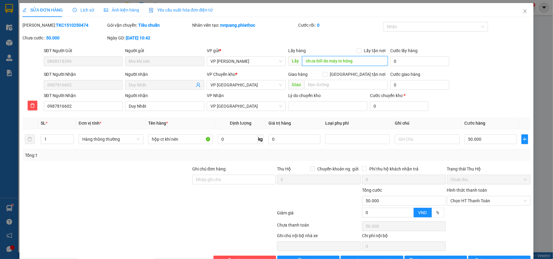
scroll to position [19, 0]
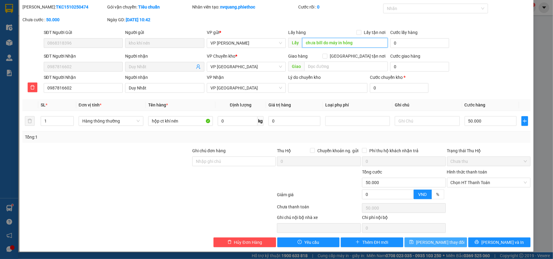
type input "chưa bill do máy in hỏng"
click at [456, 240] on button "[PERSON_NAME] thay đổi" at bounding box center [435, 243] width 63 height 10
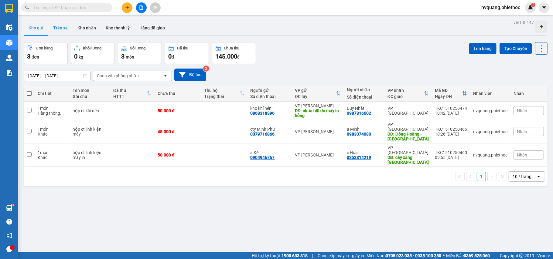
click at [68, 30] on button "Trên xe" at bounding box center [60, 28] width 24 height 15
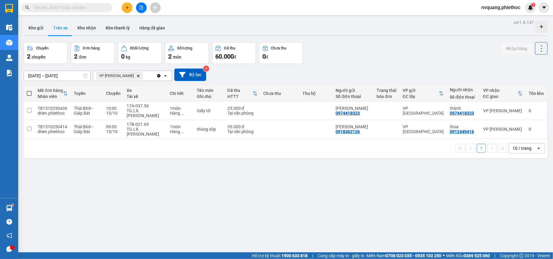
drag, startPoint x: 89, startPoint y: 28, endPoint x: 116, endPoint y: 63, distance: 44.2
click at [89, 29] on button "Kho nhận" at bounding box center [87, 28] width 28 height 15
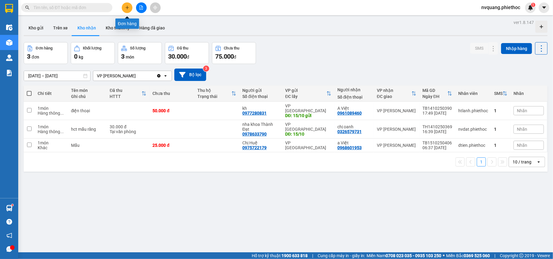
click at [123, 5] on button at bounding box center [127, 7] width 11 height 11
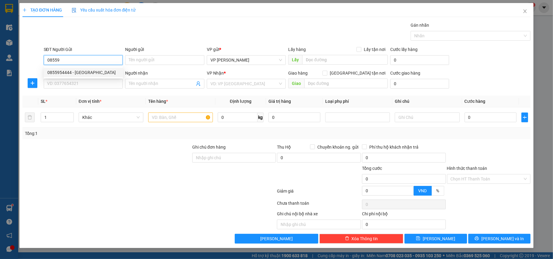
click at [58, 70] on div "0855954444 - [GEOGRAPHIC_DATA]" at bounding box center [83, 72] width 72 height 7
type input "0855954444"
type input "[PERSON_NAME]"
type input "0855954444"
click at [75, 87] on input "SĐT Người Nhận" at bounding box center [83, 84] width 79 height 10
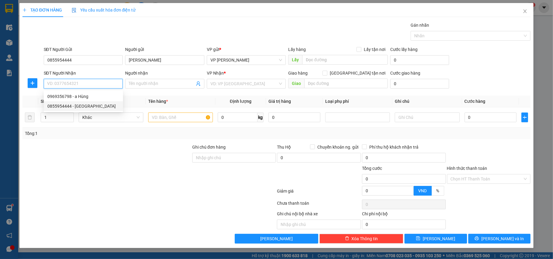
click at [75, 107] on div "0855954444 - [GEOGRAPHIC_DATA]" at bounding box center [83, 106] width 72 height 7
type input "0855954444"
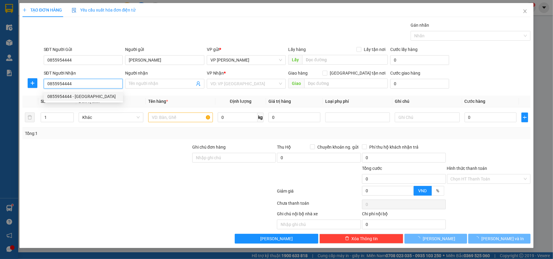
type input "[PERSON_NAME]"
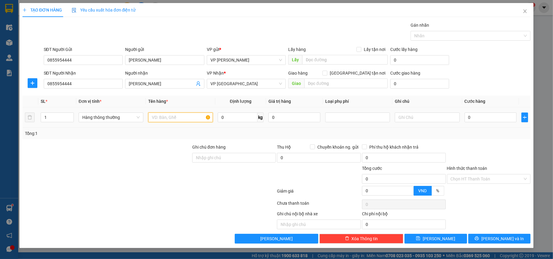
click at [167, 121] on input "text" at bounding box center [180, 118] width 65 height 10
type input "hộp ct hàng mẫu"
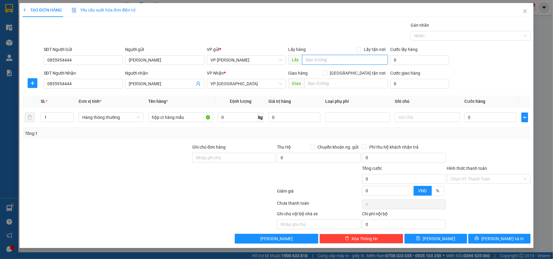
click at [329, 60] on input "text" at bounding box center [345, 60] width 86 height 10
type input "chưa bill do máy in hỏng"
click at [472, 118] on input "0" at bounding box center [491, 118] width 52 height 10
type input "2"
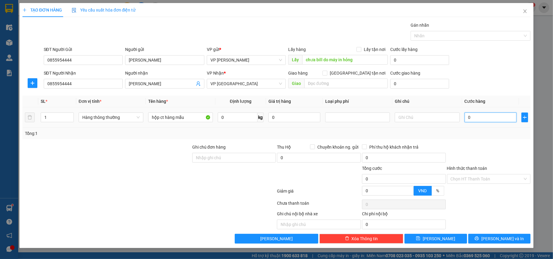
type input "2"
type input "25"
type input "25.000"
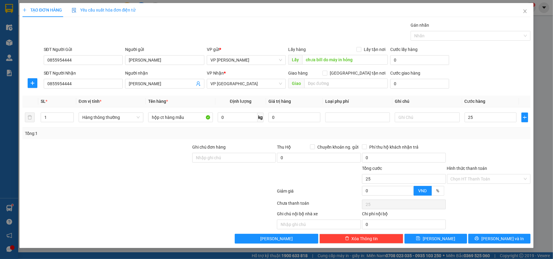
type input "25.000"
click at [477, 133] on div "Tổng: 1" at bounding box center [276, 133] width 503 height 7
click at [500, 237] on span "[PERSON_NAME] và In" at bounding box center [502, 239] width 43 height 7
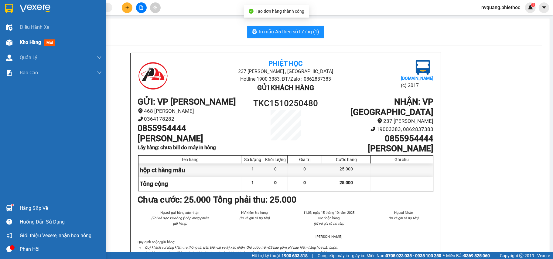
click at [19, 42] on div "Kho hàng mới" at bounding box center [53, 42] width 106 height 15
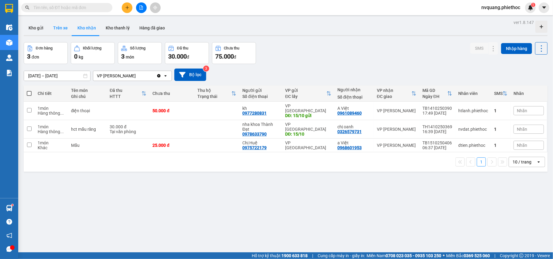
click at [66, 27] on button "Trên xe" at bounding box center [60, 28] width 24 height 15
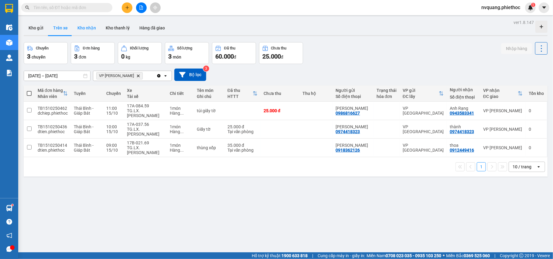
click at [80, 28] on button "Kho nhận" at bounding box center [87, 28] width 28 height 15
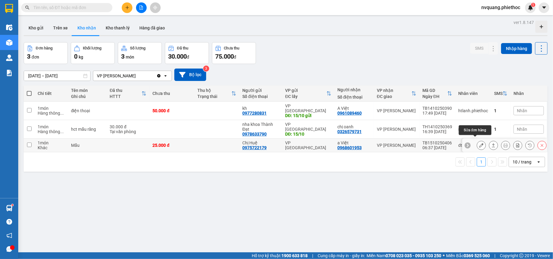
click at [479, 143] on icon at bounding box center [481, 145] width 4 height 4
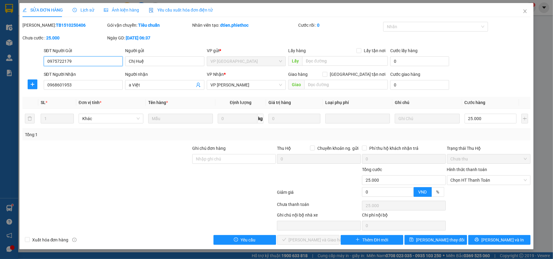
type input "0975722179"
type input "Chị Huệ"
type input "0968601953"
type input "a Việt"
type input "0"
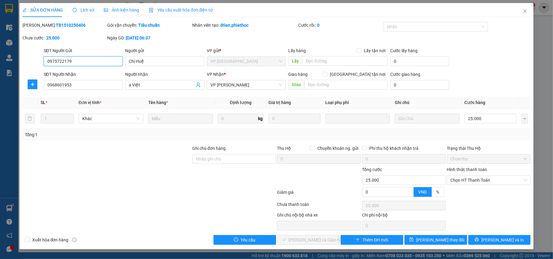
type input "25.000"
click at [472, 178] on span "Chọn HT Thanh Toán" at bounding box center [489, 180] width 77 height 9
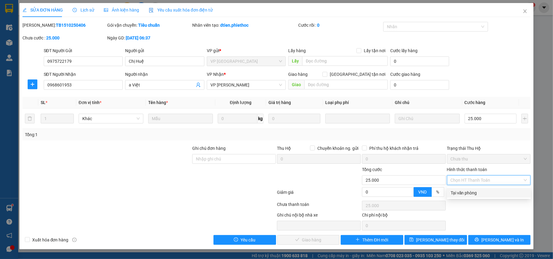
click at [473, 192] on div "Tại văn phòng" at bounding box center [489, 193] width 77 height 7
type input "0"
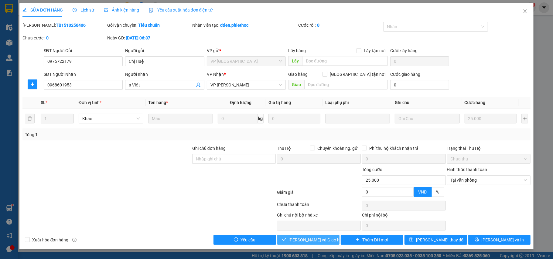
click at [337, 239] on button "[PERSON_NAME] và Giao hàng" at bounding box center [308, 240] width 63 height 10
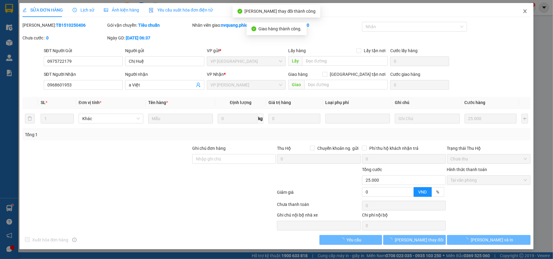
click at [524, 13] on icon "close" at bounding box center [524, 11] width 3 height 4
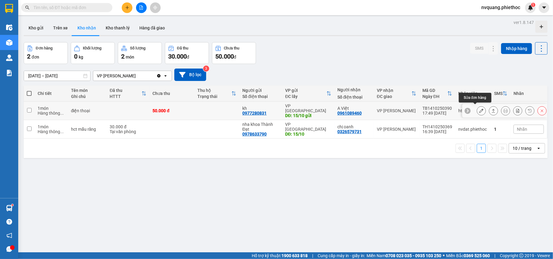
click at [479, 109] on icon at bounding box center [481, 111] width 4 height 4
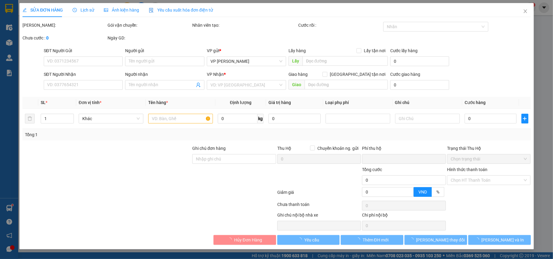
type input "0977280831"
type input "kh"
type input "15/10 gửi"
type input "0961089460"
type input "A Việt"
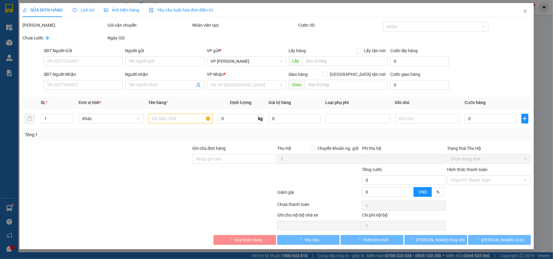
type input "0"
type input "50.000"
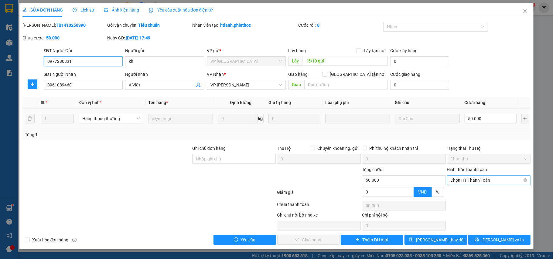
click at [492, 178] on span "Chọn HT Thanh Toán" at bounding box center [489, 180] width 77 height 9
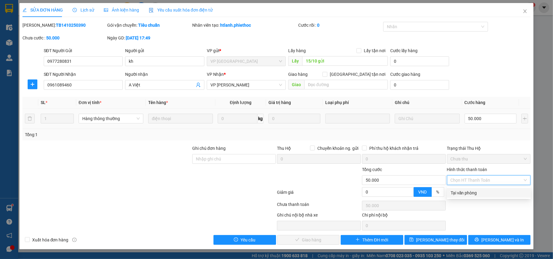
click at [475, 197] on div "Tại văn phòng" at bounding box center [489, 193] width 84 height 10
type input "0"
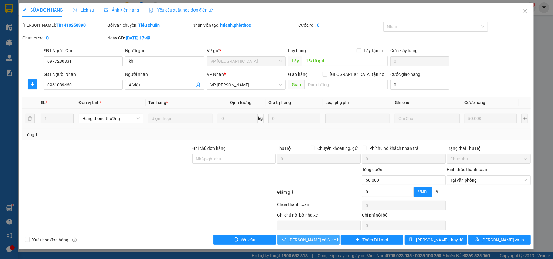
click at [316, 244] on span "[PERSON_NAME] và Giao hàng" at bounding box center [318, 240] width 58 height 7
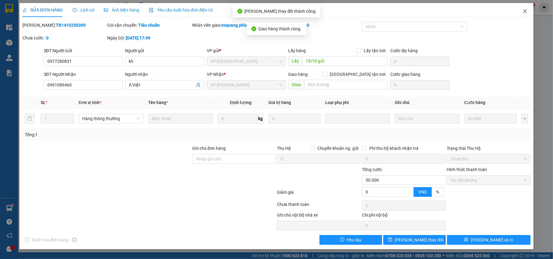
click at [524, 12] on icon "close" at bounding box center [525, 11] width 5 height 5
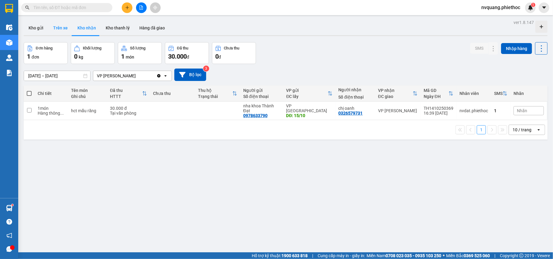
click at [61, 29] on button "Trên xe" at bounding box center [60, 28] width 24 height 15
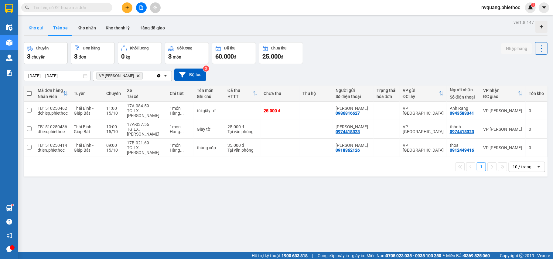
click at [35, 31] on button "Kho gửi" at bounding box center [36, 28] width 25 height 15
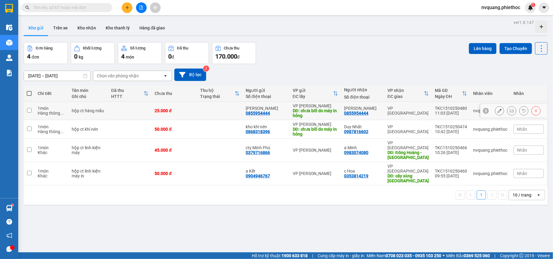
click at [185, 112] on div "25.000 đ" at bounding box center [174, 110] width 39 height 5
checkbox input "true"
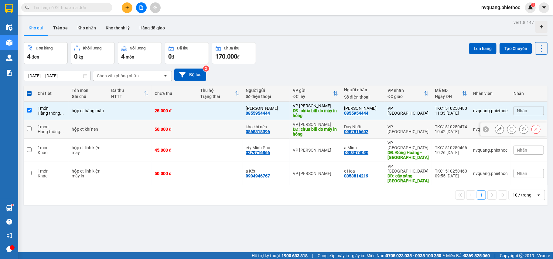
click at [180, 125] on td "50.000 đ" at bounding box center [175, 129] width 46 height 19
checkbox input "true"
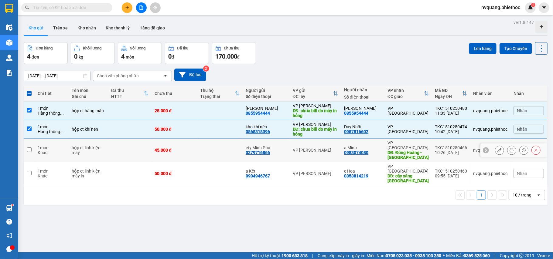
click at [195, 145] on td "45.000 đ" at bounding box center [175, 150] width 46 height 23
checkbox input "true"
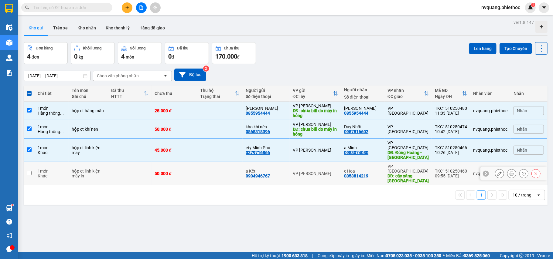
click at [206, 170] on td at bounding box center [220, 173] width 46 height 23
checkbox input "true"
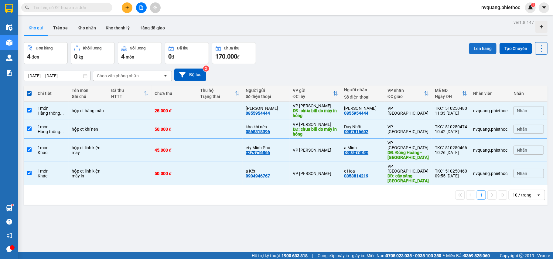
click at [472, 44] on button "Lên hàng" at bounding box center [483, 48] width 28 height 11
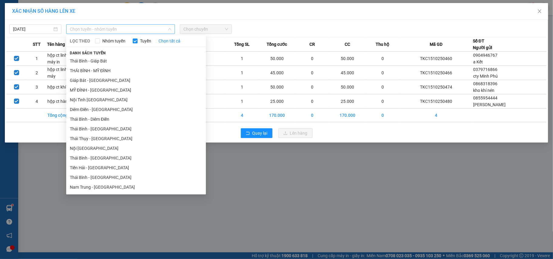
click at [95, 32] on span "Chọn tuyến - nhóm tuyến" at bounding box center [120, 29] width 101 height 9
click at [85, 81] on li "Giáp Bát - [GEOGRAPHIC_DATA]" at bounding box center [136, 81] width 140 height 10
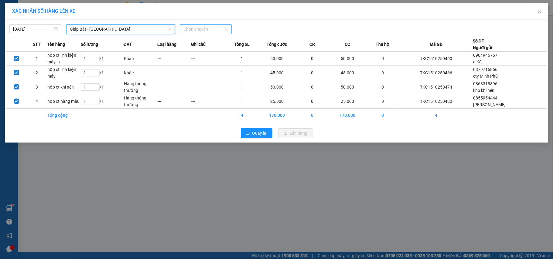
click at [189, 31] on span "Chọn chuyến" at bounding box center [205, 29] width 45 height 9
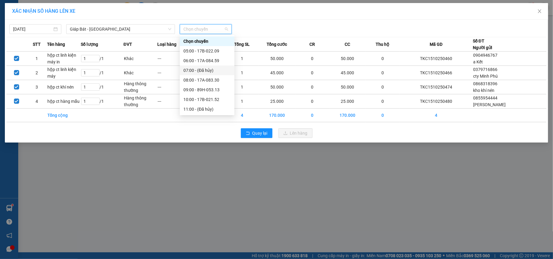
scroll to position [40, 0]
click at [213, 78] on div "12:00 - 17B-021.69" at bounding box center [206, 78] width 47 height 7
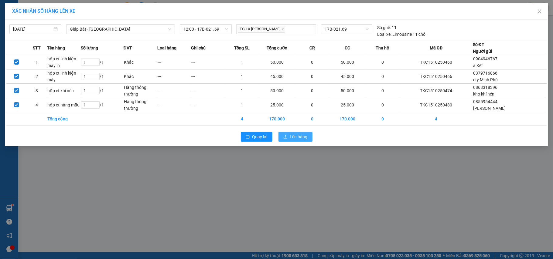
click at [295, 139] on span "Lên hàng" at bounding box center [299, 137] width 18 height 7
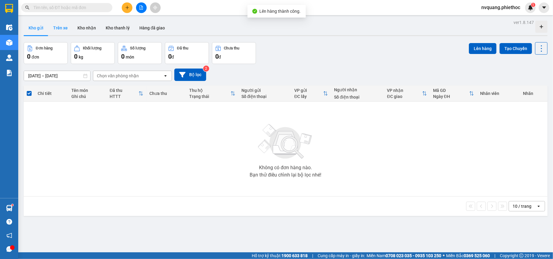
click at [56, 24] on button "Trên xe" at bounding box center [60, 28] width 24 height 15
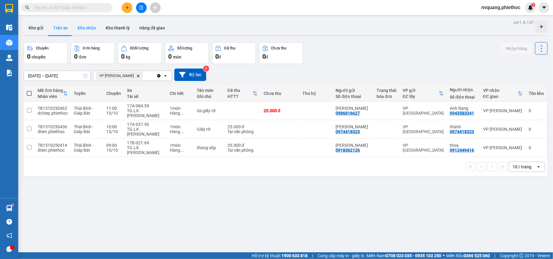
click at [84, 28] on button "Kho nhận" at bounding box center [87, 28] width 28 height 15
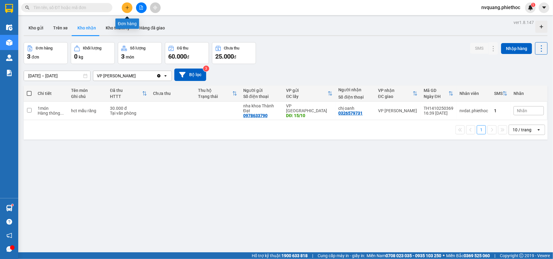
click at [127, 4] on button at bounding box center [127, 7] width 11 height 11
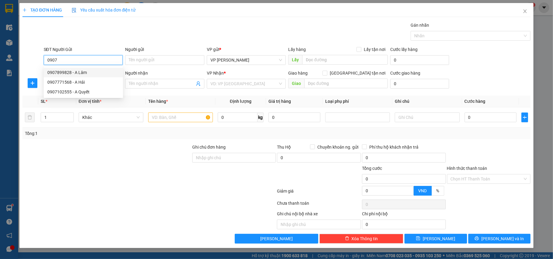
click at [75, 69] on div "0907899828 - A Lâm" at bounding box center [83, 72] width 72 height 7
type input "0907899828"
type input "A Lâm"
type input "0907899828"
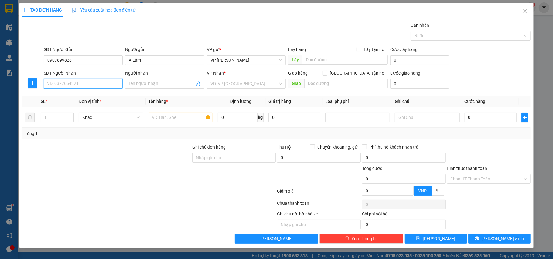
click at [84, 83] on input "SĐT Người Nhận" at bounding box center [83, 84] width 79 height 10
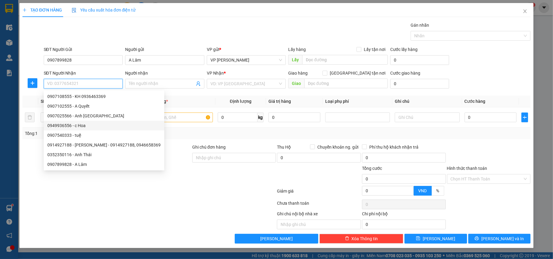
click at [73, 124] on div "0949936556 - c Hoa" at bounding box center [103, 125] width 113 height 7
type input "0949936556"
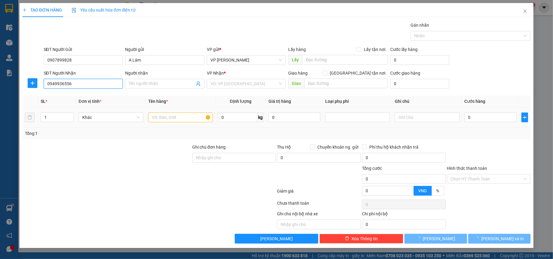
type input "c Hoa"
type input "2 đơn còn 1 đơn ấn giao nhầm"
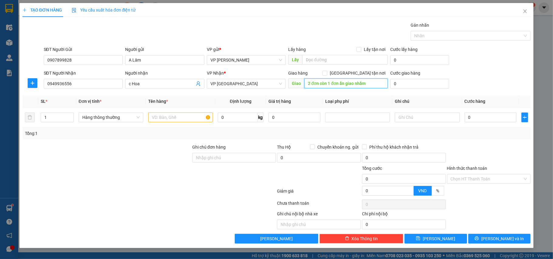
click at [373, 84] on input "2 đơn còn 1 đơn ấn giao nhầm" at bounding box center [346, 84] width 84 height 10
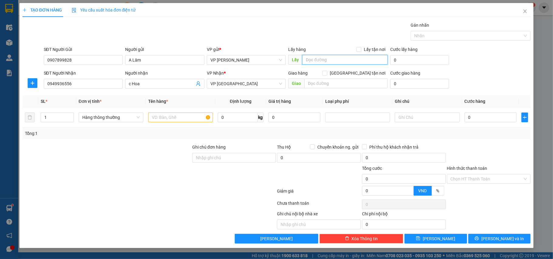
click at [316, 58] on input "text" at bounding box center [345, 60] width 86 height 10
type input "chưa bill do máy in hỏng"
click at [154, 118] on input "text" at bounding box center [180, 118] width 65 height 10
click at [475, 120] on input "0" at bounding box center [491, 118] width 52 height 10
click at [462, 126] on td "25.000" at bounding box center [490, 117] width 57 height 20
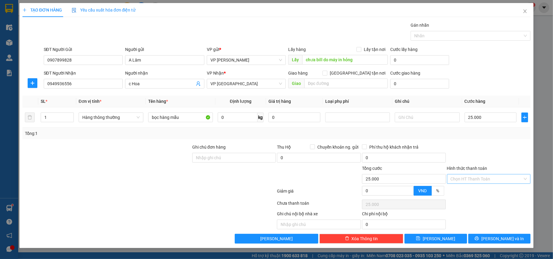
click at [473, 182] on input "Hình thức thanh toán" at bounding box center [487, 179] width 72 height 9
click at [473, 190] on div "Tại văn phòng" at bounding box center [489, 192] width 77 height 7
click at [456, 240] on button "[PERSON_NAME]" at bounding box center [435, 239] width 63 height 10
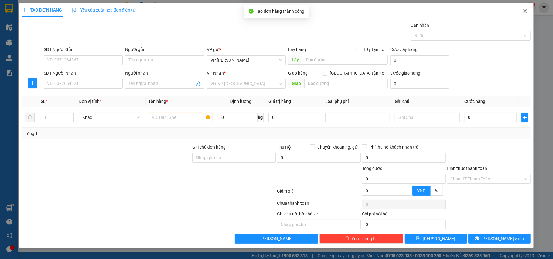
click at [520, 12] on span "Close" at bounding box center [525, 11] width 17 height 17
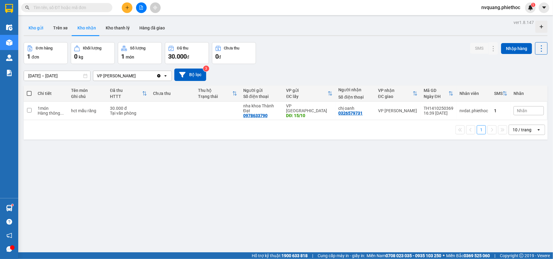
click at [27, 32] on button "Kho gửi" at bounding box center [36, 28] width 25 height 15
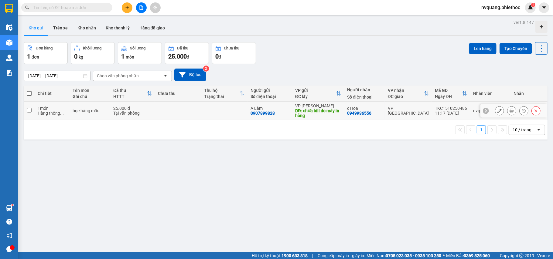
click at [236, 111] on td at bounding box center [224, 111] width 46 height 19
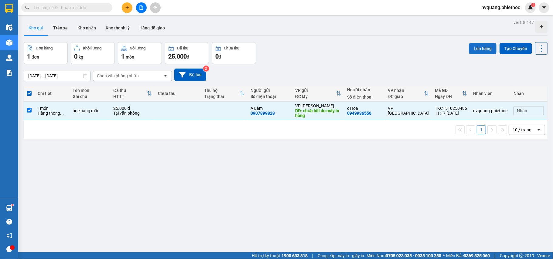
click at [471, 46] on button "Lên hàng" at bounding box center [483, 48] width 28 height 11
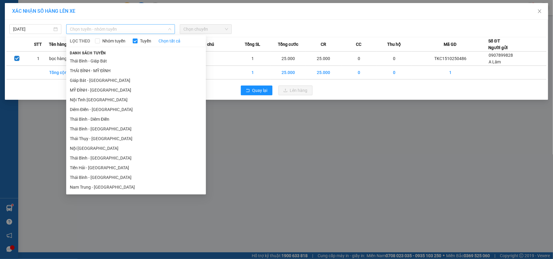
click at [90, 29] on span "Chọn tuyến - nhóm tuyến" at bounding box center [120, 29] width 101 height 9
click at [80, 78] on li "Giáp Bát - [GEOGRAPHIC_DATA]" at bounding box center [136, 81] width 140 height 10
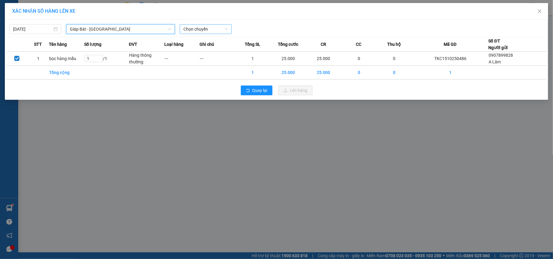
click at [187, 29] on span "Chọn chuyến" at bounding box center [205, 29] width 45 height 9
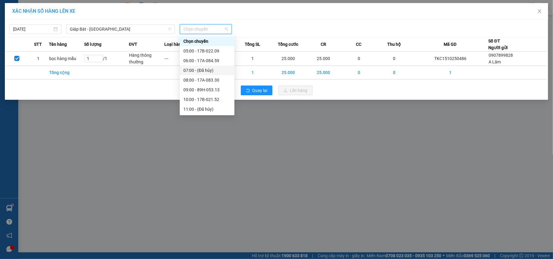
scroll to position [40, 0]
click at [202, 78] on div "12:00 - 17B-021.69" at bounding box center [206, 78] width 47 height 7
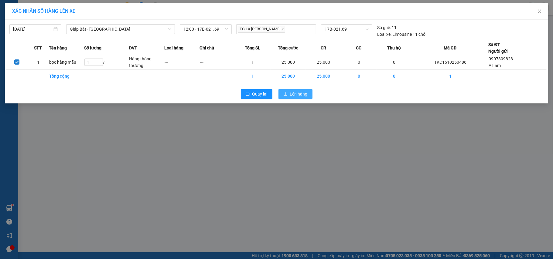
click at [296, 97] on span "Lên hàng" at bounding box center [299, 94] width 18 height 7
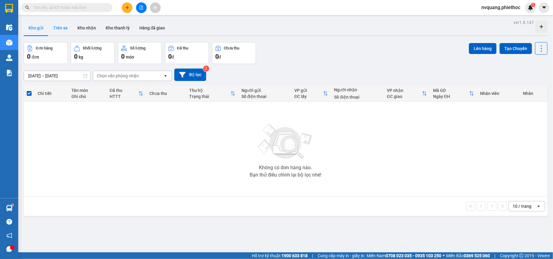
click at [62, 23] on button "Trên xe" at bounding box center [60, 28] width 24 height 15
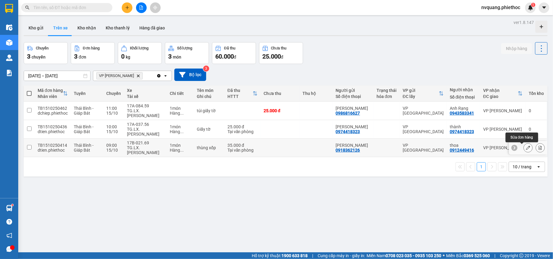
click at [526, 149] on icon at bounding box center [528, 148] width 4 height 4
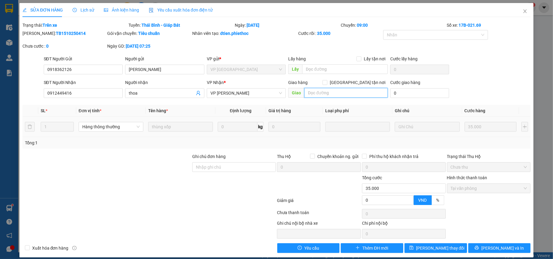
click at [327, 91] on input "text" at bounding box center [346, 93] width 84 height 10
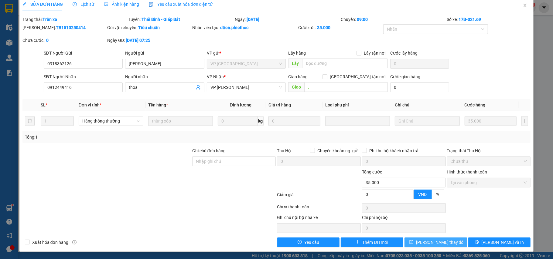
click at [432, 242] on span "[PERSON_NAME] thay đổi" at bounding box center [440, 242] width 49 height 7
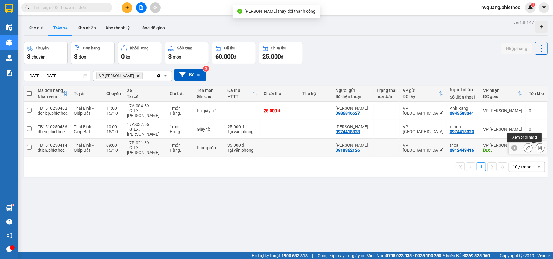
click at [538, 149] on icon at bounding box center [540, 148] width 4 height 4
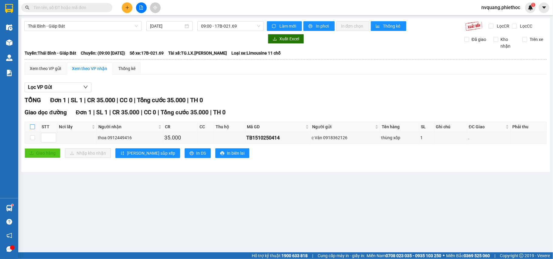
click at [32, 128] on input "checkbox" at bounding box center [32, 126] width 5 height 5
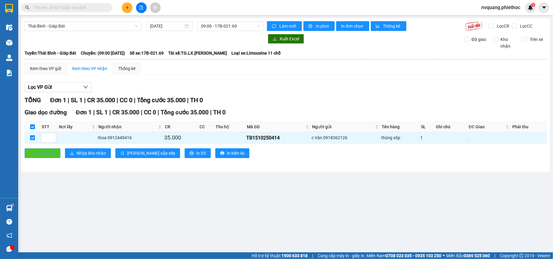
click at [44, 155] on span "Giao hàng" at bounding box center [45, 153] width 19 height 7
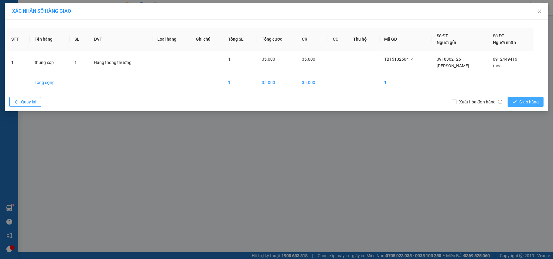
click at [515, 100] on icon "check" at bounding box center [515, 102] width 4 height 4
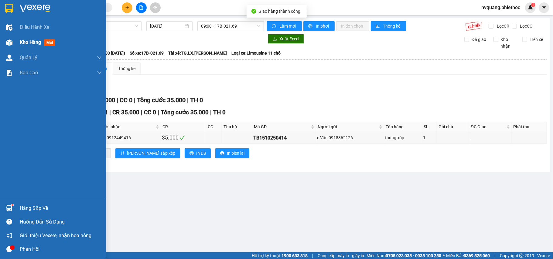
click at [23, 40] on span "Kho hàng" at bounding box center [30, 42] width 21 height 6
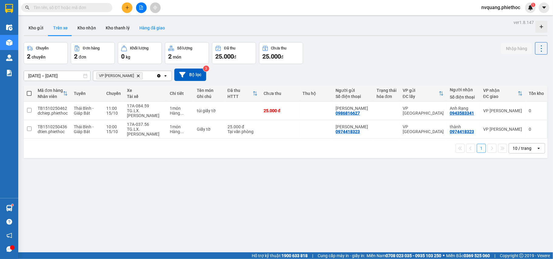
click at [151, 30] on button "Hàng đã giao" at bounding box center [152, 28] width 35 height 15
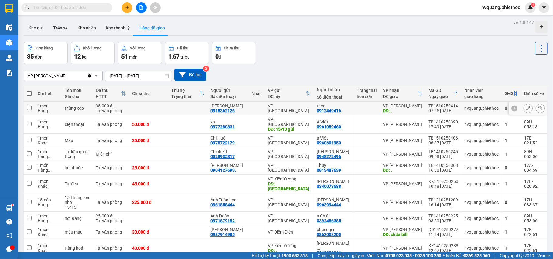
click at [526, 107] on icon at bounding box center [528, 108] width 4 height 4
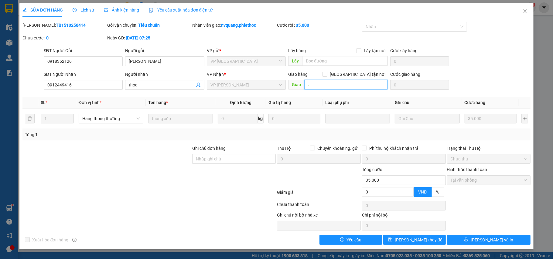
click at [324, 86] on input "." at bounding box center [346, 85] width 84 height 10
click at [421, 242] on span "[PERSON_NAME] thay đổi" at bounding box center [419, 240] width 49 height 7
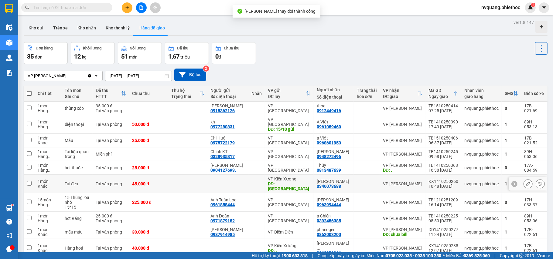
scroll to position [28, 0]
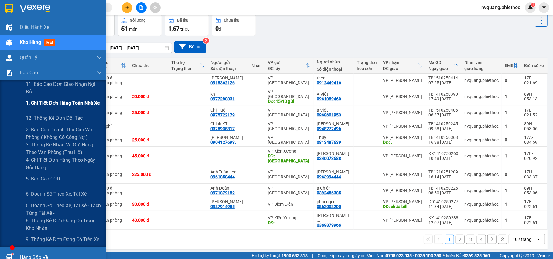
click at [62, 106] on span "1. Chi tiết đơn hàng toàn nhà xe" at bounding box center [63, 103] width 74 height 8
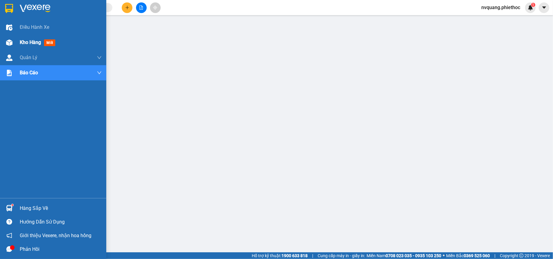
click at [34, 43] on span "Kho hàng" at bounding box center [30, 42] width 21 height 6
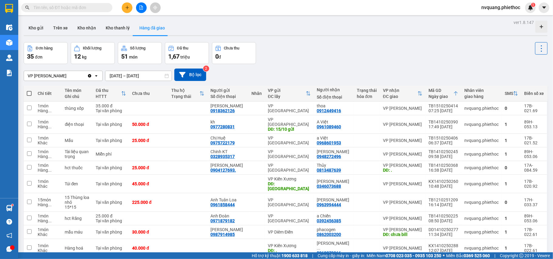
click at [121, 73] on input "[DATE] – [DATE]" at bounding box center [138, 76] width 66 height 10
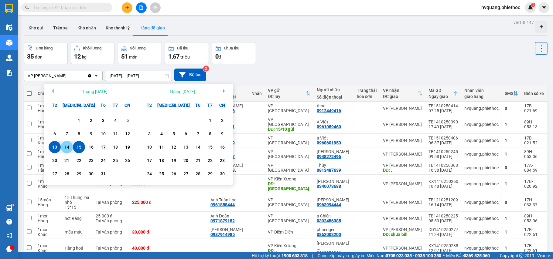
click at [69, 144] on div "14" at bounding box center [67, 147] width 9 height 7
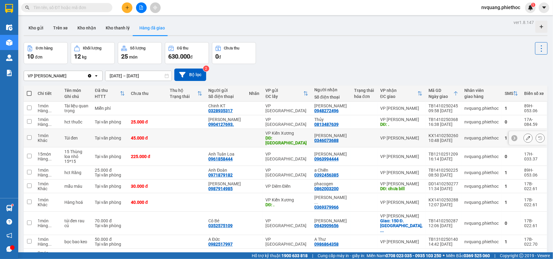
scroll to position [28, 0]
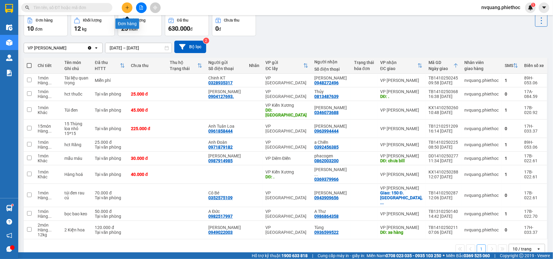
click at [129, 5] on button at bounding box center [127, 7] width 11 height 11
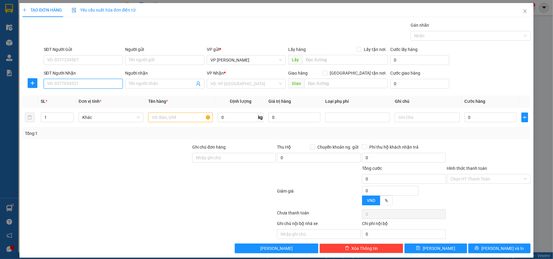
click at [52, 86] on input "SĐT Người Nhận" at bounding box center [83, 84] width 79 height 10
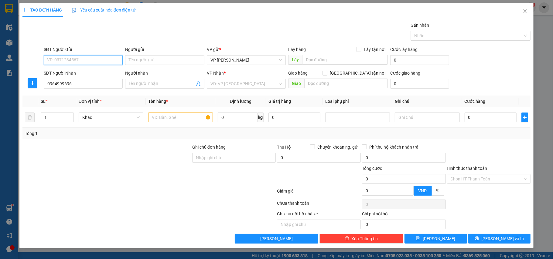
click at [76, 60] on input "SĐT Người Gửi" at bounding box center [83, 60] width 79 height 10
click at [161, 55] on div "Người gửi" at bounding box center [164, 50] width 79 height 9
click at [156, 58] on input "Người gửi" at bounding box center [164, 60] width 79 height 10
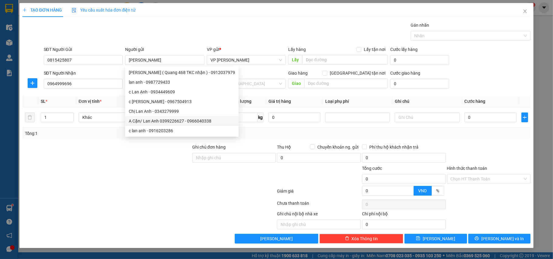
click at [112, 148] on div at bounding box center [107, 154] width 170 height 21
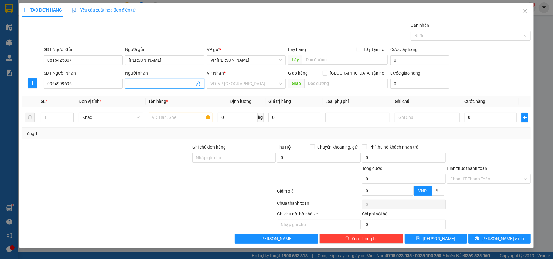
click at [150, 83] on input "Người nhận" at bounding box center [162, 83] width 66 height 7
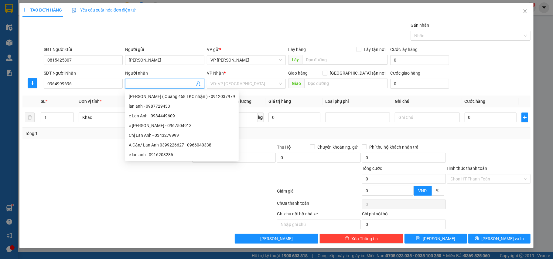
click at [150, 84] on input "Người nhận" at bounding box center [162, 83] width 66 height 7
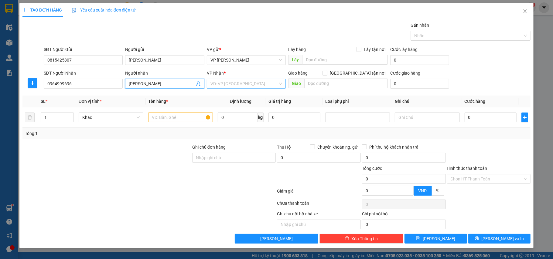
click at [220, 83] on input "search" at bounding box center [244, 83] width 68 height 9
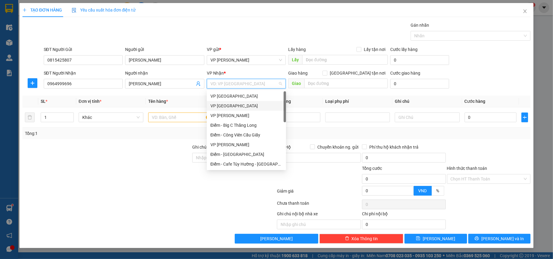
click at [222, 106] on div "VP [GEOGRAPHIC_DATA]" at bounding box center [246, 106] width 72 height 7
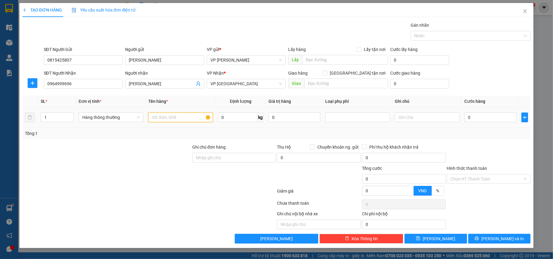
click at [168, 117] on input "text" at bounding box center [180, 118] width 65 height 10
click at [477, 121] on input "0" at bounding box center [491, 118] width 52 height 10
click at [480, 135] on div "Tổng: 1" at bounding box center [276, 133] width 503 height 7
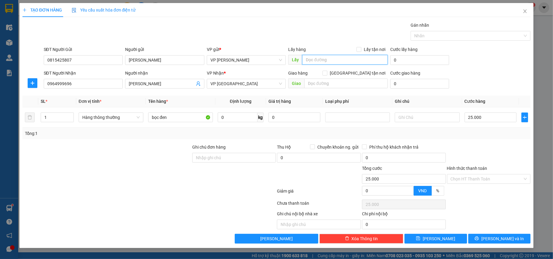
click at [318, 58] on input "text" at bounding box center [345, 60] width 86 height 10
click at [499, 238] on span "[PERSON_NAME] và In" at bounding box center [502, 239] width 43 height 7
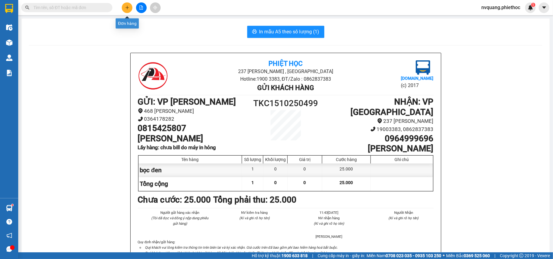
click at [129, 5] on icon "plus" at bounding box center [127, 7] width 4 height 4
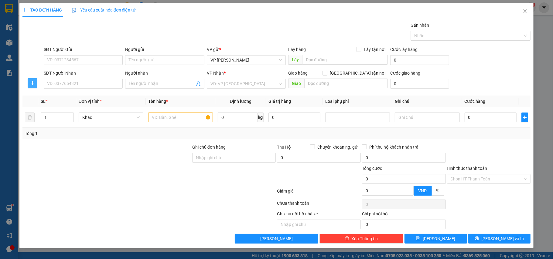
click at [33, 80] on button "button" at bounding box center [33, 83] width 10 height 10
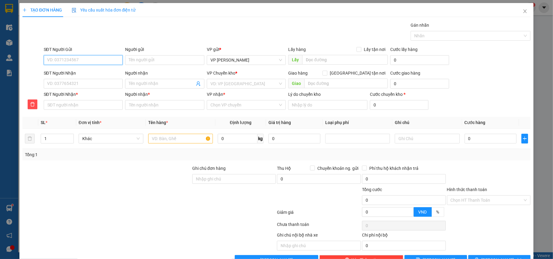
click at [48, 62] on input "SĐT Người Gửi" at bounding box center [83, 60] width 79 height 10
click at [83, 84] on div "0943553656 - [GEOGRAPHIC_DATA]" at bounding box center [82, 82] width 71 height 7
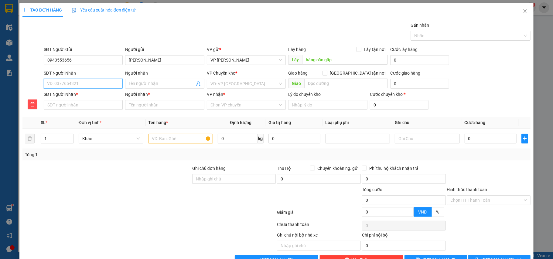
click at [77, 87] on input "SĐT Người Nhận" at bounding box center [83, 84] width 79 height 10
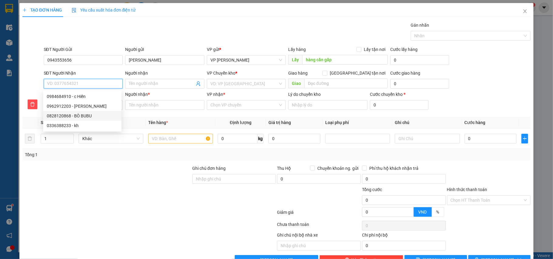
click at [73, 116] on div "0828120868 - BÒ BUBU" at bounding box center [82, 116] width 71 height 7
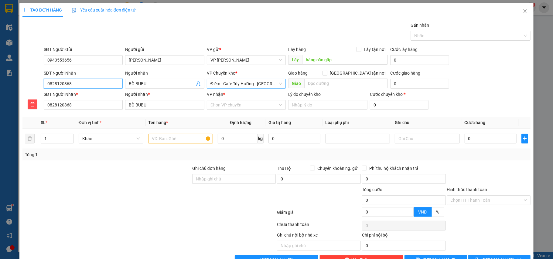
click at [239, 84] on span "Điểm - Cafe Túy Hường - [GEOGRAPHIC_DATA]" at bounding box center [246, 83] width 72 height 9
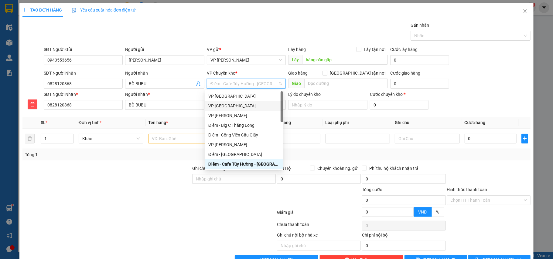
click at [222, 104] on div "VP [GEOGRAPHIC_DATA]" at bounding box center [243, 106] width 71 height 7
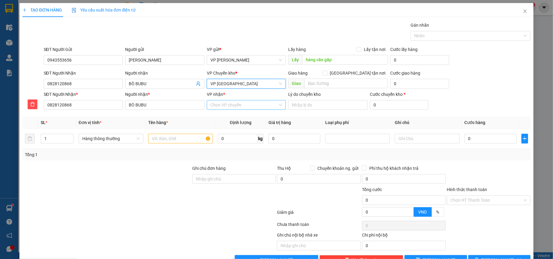
click at [228, 110] on input "VP nhận *" at bounding box center [244, 105] width 68 height 9
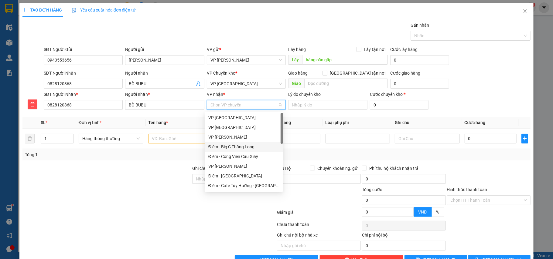
scroll to position [81, 0]
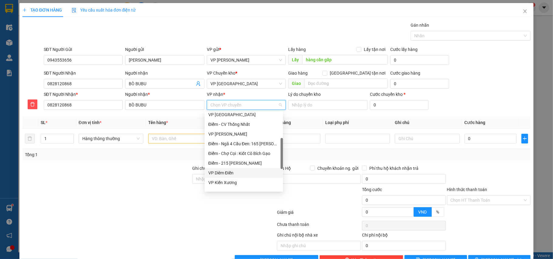
drag, startPoint x: 228, startPoint y: 171, endPoint x: 203, endPoint y: 168, distance: 24.5
click at [227, 170] on div "VP Diêm Điền" at bounding box center [243, 173] width 71 height 7
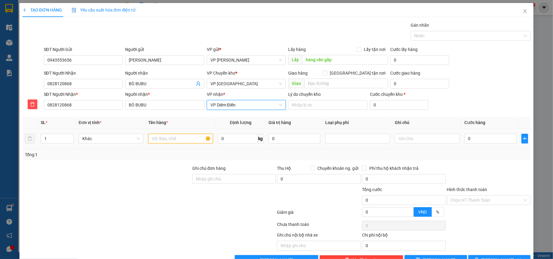
click at [154, 142] on input "text" at bounding box center [180, 139] width 65 height 10
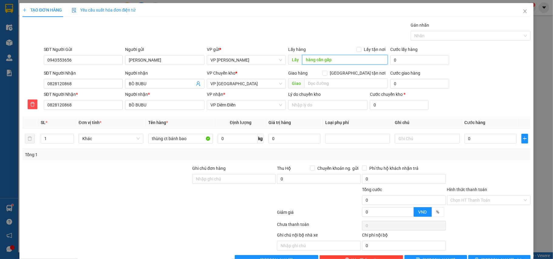
click at [327, 60] on input "hàng cần gấp" at bounding box center [345, 60] width 86 height 10
click at [475, 141] on input "0" at bounding box center [491, 139] width 52 height 10
click at [476, 149] on td "50.000" at bounding box center [490, 139] width 57 height 20
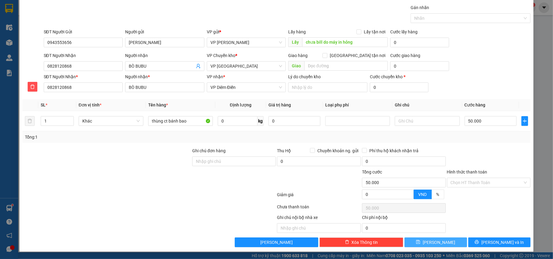
click at [440, 240] on button "[PERSON_NAME]" at bounding box center [435, 243] width 63 height 10
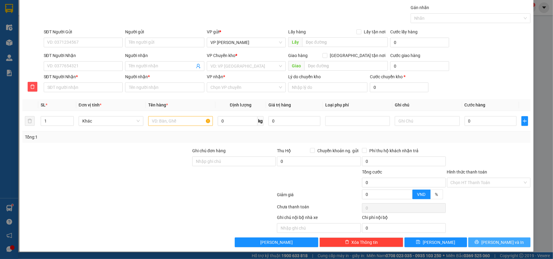
click at [488, 240] on button "[PERSON_NAME] và In" at bounding box center [499, 243] width 63 height 10
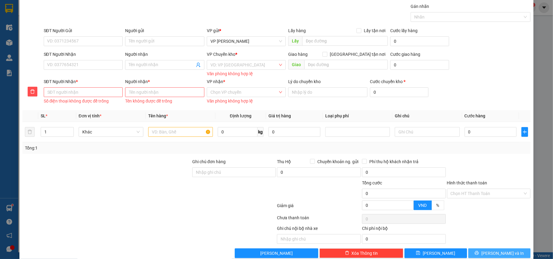
scroll to position [0, 0]
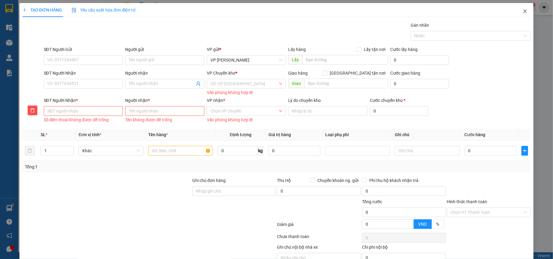
click at [523, 11] on icon "close" at bounding box center [525, 11] width 5 height 5
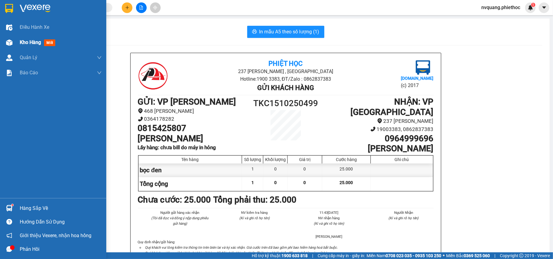
click at [22, 40] on span "Kho hàng" at bounding box center [30, 42] width 21 height 6
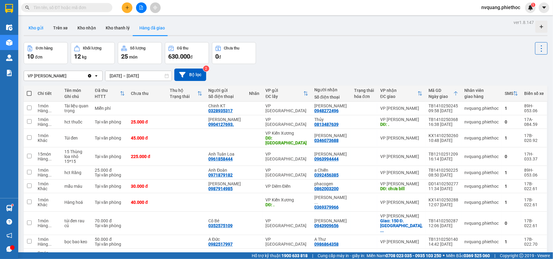
click at [35, 28] on button "Kho gửi" at bounding box center [36, 28] width 25 height 15
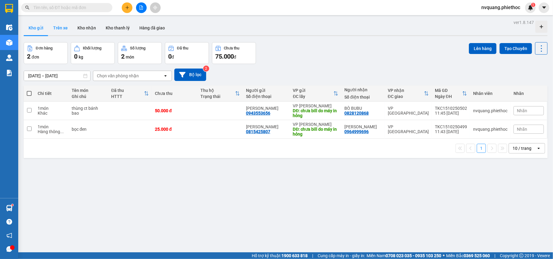
click at [56, 25] on button "Trên xe" at bounding box center [60, 28] width 24 height 15
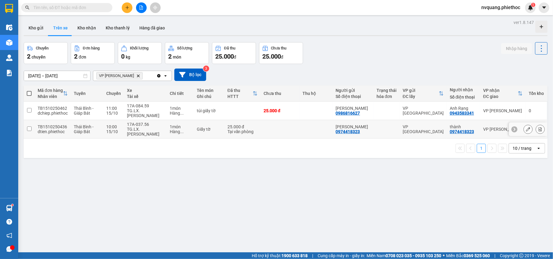
click at [536, 128] on button at bounding box center [540, 129] width 9 height 11
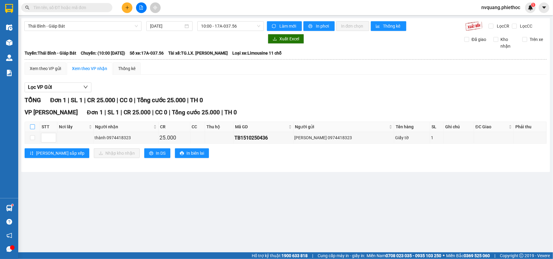
click at [32, 128] on input "checkbox" at bounding box center [32, 126] width 5 height 5
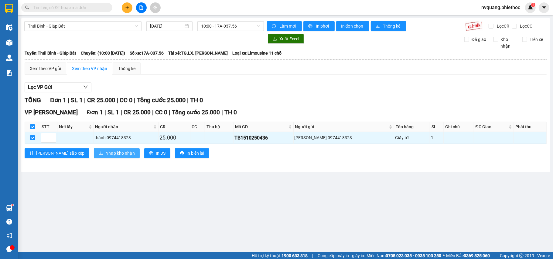
click at [99, 155] on icon "download" at bounding box center [101, 153] width 4 height 4
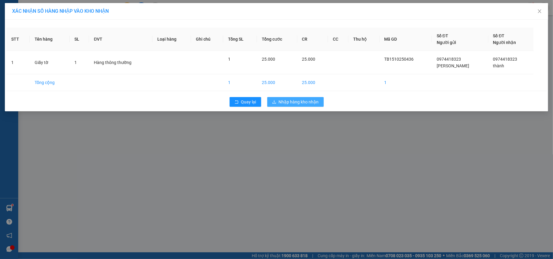
click at [285, 99] on button "Nhập hàng kho nhận" at bounding box center [295, 102] width 56 height 10
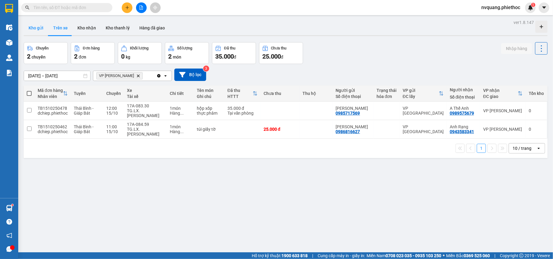
click at [36, 27] on button "Kho gửi" at bounding box center [36, 28] width 25 height 15
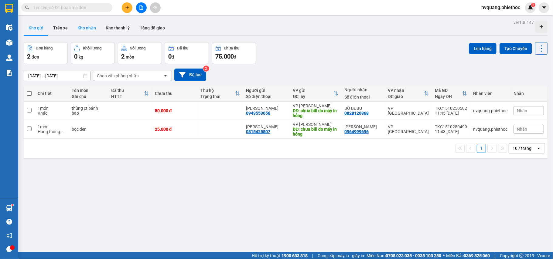
click at [86, 32] on button "Kho nhận" at bounding box center [87, 28] width 28 height 15
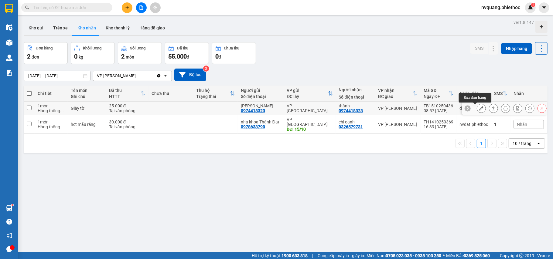
click at [477, 109] on button at bounding box center [481, 108] width 9 height 11
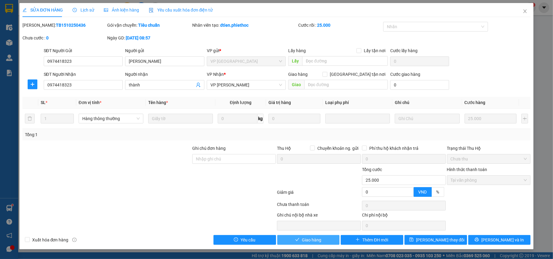
click at [312, 240] on span "Giao hàng" at bounding box center [311, 240] width 19 height 7
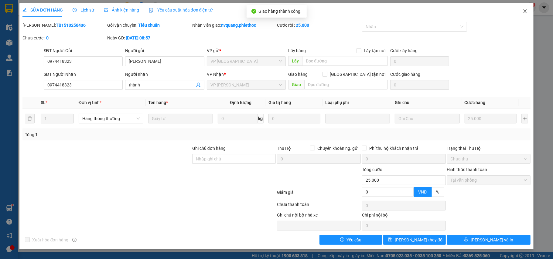
click at [522, 14] on span "Close" at bounding box center [525, 11] width 17 height 17
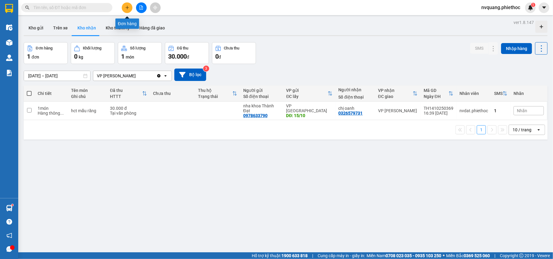
click at [125, 7] on icon "plus" at bounding box center [127, 7] width 4 height 4
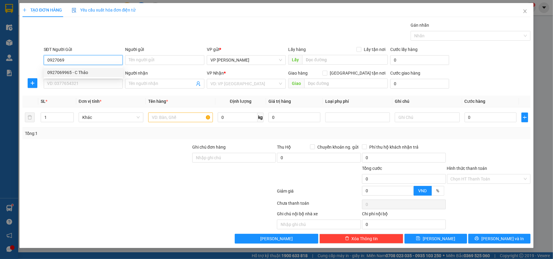
click at [63, 72] on div "0927069965 - C Thảo" at bounding box center [83, 72] width 72 height 7
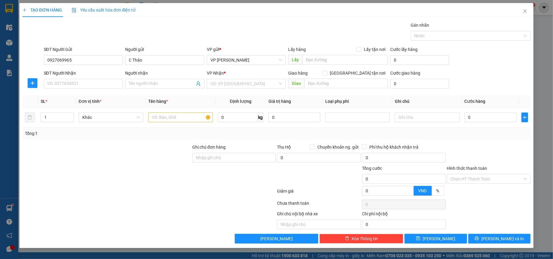
click at [76, 90] on div "SĐT Người Nhận VD: 0377654321" at bounding box center [83, 80] width 79 height 21
click at [73, 84] on input "SĐT Người Nhận" at bounding box center [83, 84] width 79 height 10
click at [70, 96] on div "0927069965 - C Thảo" at bounding box center [83, 96] width 72 height 7
click at [173, 119] on input "text" at bounding box center [180, 118] width 65 height 10
click at [476, 115] on input "0" at bounding box center [491, 118] width 52 height 10
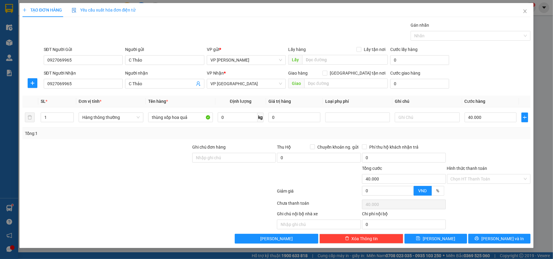
click at [492, 148] on div at bounding box center [488, 154] width 85 height 21
click at [315, 61] on input "text" at bounding box center [345, 60] width 86 height 10
click at [428, 237] on button "[PERSON_NAME]" at bounding box center [435, 239] width 63 height 10
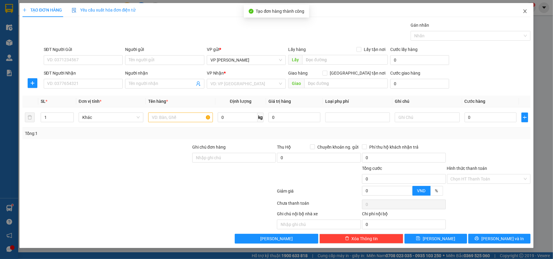
click at [526, 9] on span "Close" at bounding box center [525, 11] width 17 height 17
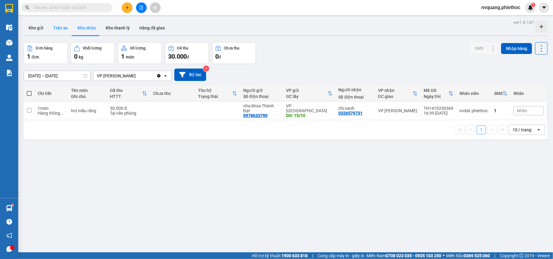
click at [55, 27] on button "Trên xe" at bounding box center [60, 28] width 24 height 15
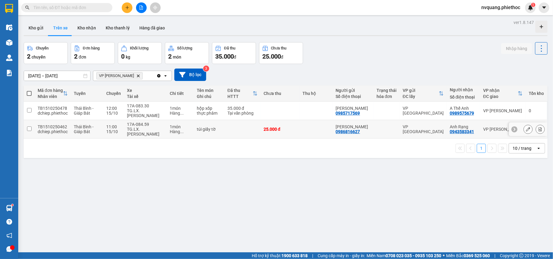
click at [538, 127] on icon at bounding box center [540, 129] width 4 height 4
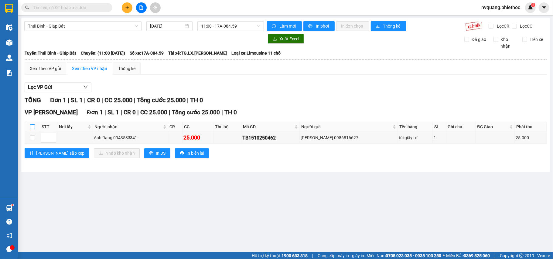
click at [34, 128] on input "checkbox" at bounding box center [32, 126] width 5 height 5
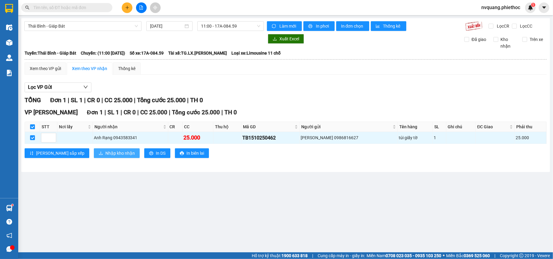
click at [105, 152] on span "Nhập kho nhận" at bounding box center [119, 153] width 29 height 7
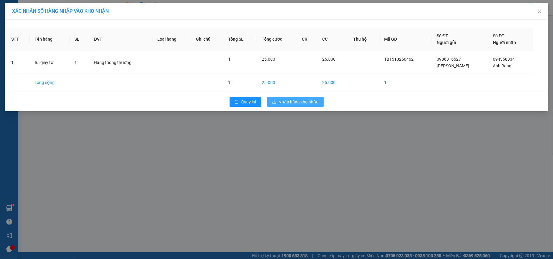
click at [277, 100] on button "Nhập hàng kho nhận" at bounding box center [295, 102] width 56 height 10
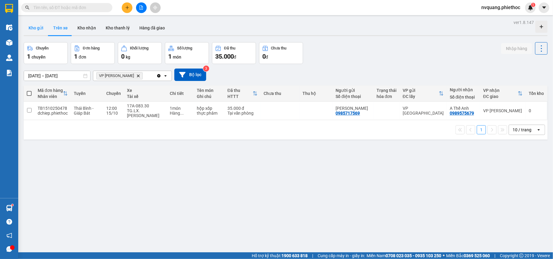
click at [36, 27] on button "Kho gửi" at bounding box center [36, 28] width 25 height 15
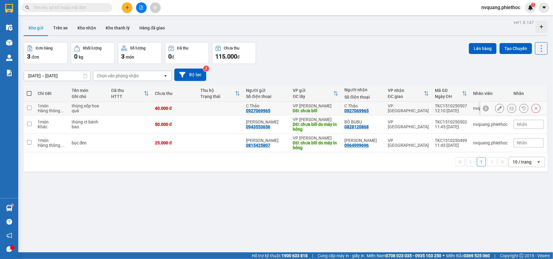
click at [190, 109] on div "40.000 đ" at bounding box center [174, 108] width 39 height 5
checkbox input "true"
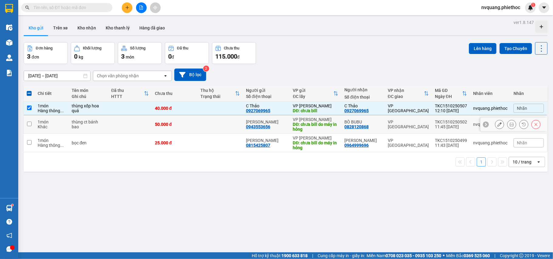
click at [186, 125] on div "50.000 đ" at bounding box center [174, 124] width 39 height 5
checkbox input "true"
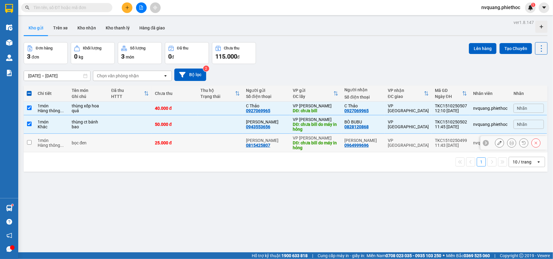
click at [182, 145] on div "25.000 đ" at bounding box center [174, 143] width 39 height 5
checkbox input "true"
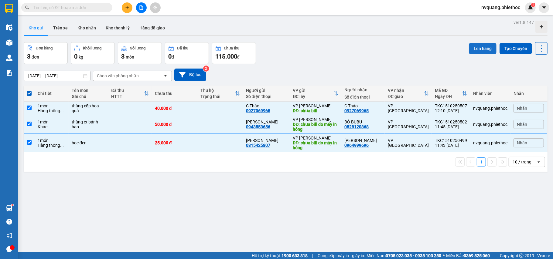
click at [478, 45] on button "Lên hàng" at bounding box center [483, 48] width 28 height 11
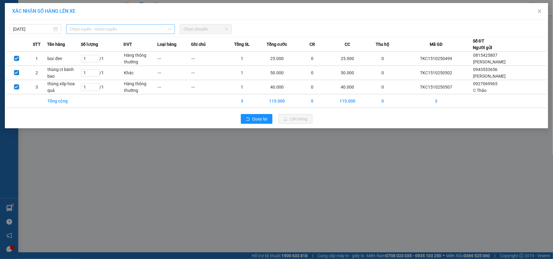
click at [133, 32] on span "Chọn tuyến - nhóm tuyến" at bounding box center [120, 29] width 101 height 9
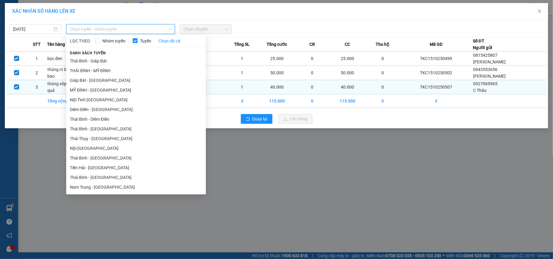
drag, startPoint x: 75, startPoint y: 82, endPoint x: 80, endPoint y: 82, distance: 5.5
click at [75, 82] on li "Giáp Bát - [GEOGRAPHIC_DATA]" at bounding box center [136, 81] width 140 height 10
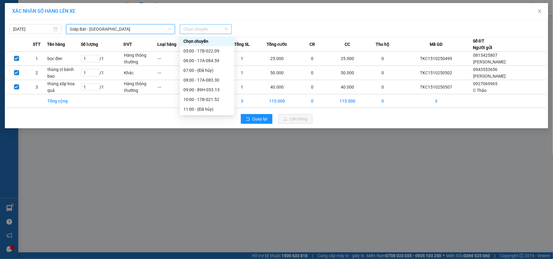
click at [196, 26] on span "Chọn chuyến" at bounding box center [205, 29] width 45 height 9
click at [210, 88] on div "13:00 - 17A-037.56" at bounding box center [206, 88] width 47 height 7
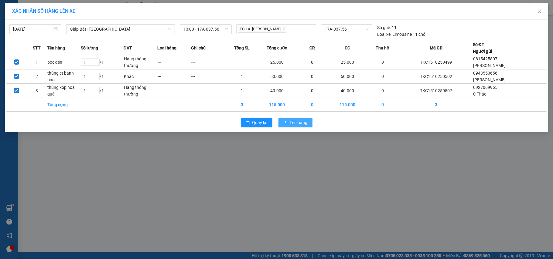
click at [286, 121] on icon "upload" at bounding box center [285, 123] width 4 height 4
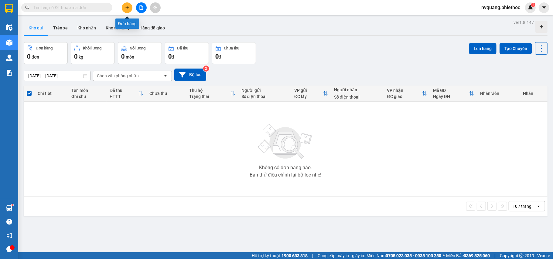
click at [131, 4] on button at bounding box center [127, 7] width 11 height 11
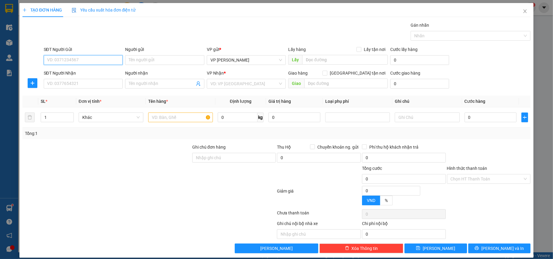
click at [57, 62] on input "SĐT Người Gửi" at bounding box center [83, 60] width 79 height 10
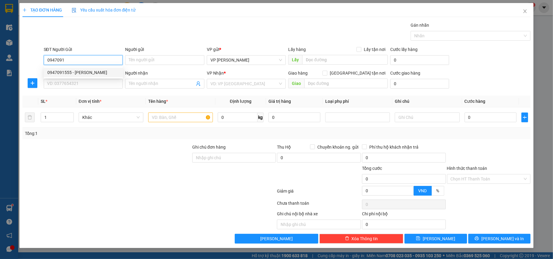
click at [78, 71] on div "0947091555 - c Trang" at bounding box center [83, 72] width 72 height 7
type input "0947091555"
type input "c Trang"
type input "0947091555"
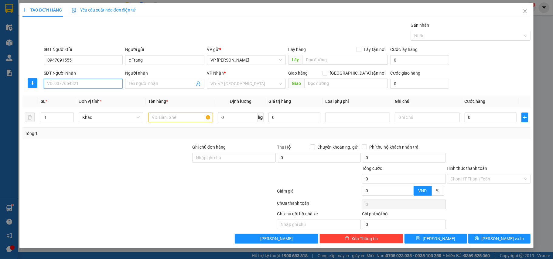
click at [84, 84] on input "SĐT Người Nhận" at bounding box center [83, 84] width 79 height 10
click at [90, 96] on div "0977898313 - Anh Tuấn Sushi" at bounding box center [83, 96] width 72 height 7
type input "0977898313"
type input "Anh Tuấn Sushi"
drag, startPoint x: 175, startPoint y: 115, endPoint x: 170, endPoint y: 117, distance: 5.3
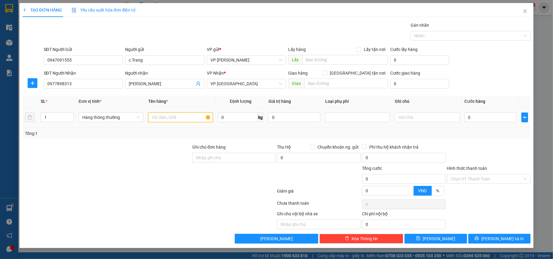
click at [174, 115] on input "text" at bounding box center [180, 118] width 65 height 10
type input "thùng xốp hàng đông lạnh"
click at [475, 115] on input "0" at bounding box center [491, 118] width 52 height 10
type input "4"
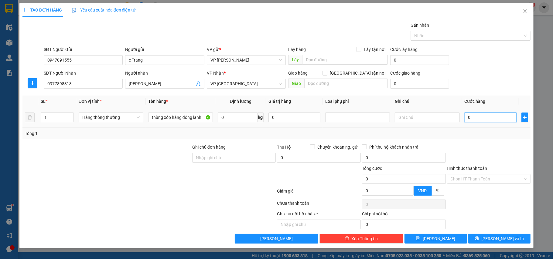
type input "4"
type input "40"
type input "40.000"
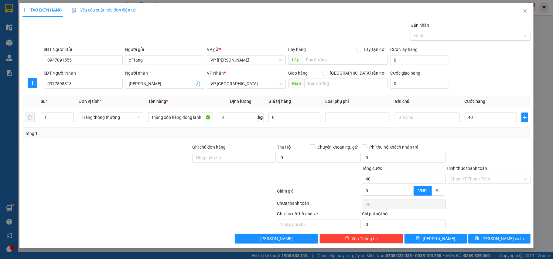
type input "40.000"
click at [481, 134] on div "Tổng: 1" at bounding box center [276, 133] width 503 height 7
click at [497, 240] on span "[PERSON_NAME] và In" at bounding box center [502, 239] width 43 height 7
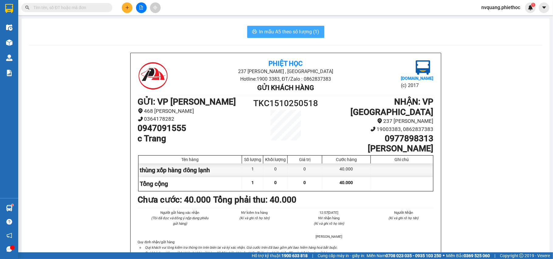
click at [277, 30] on span "In mẫu A5 theo số lượng (1)" at bounding box center [289, 32] width 60 height 8
click at [275, 33] on span "In mẫu A5 theo số lượng (1)" at bounding box center [289, 32] width 60 height 8
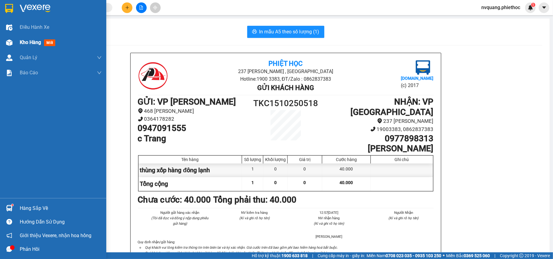
click at [22, 38] on div "Kho hàng mới" at bounding box center [61, 42] width 82 height 15
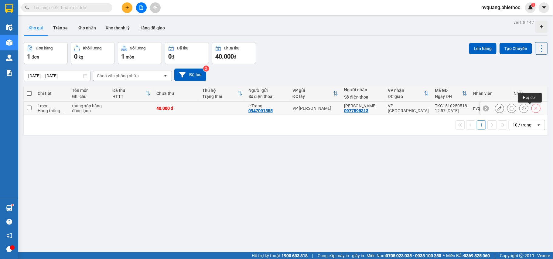
click at [532, 109] on button at bounding box center [536, 108] width 9 height 11
click at [287, 139] on div "ver 1.8.147 Kho gửi Trên xe Kho nhận Kho thanh lý Hàng đã giao Đơn hàng 1 đơn K…" at bounding box center [285, 147] width 529 height 259
click at [58, 28] on button "Trên xe" at bounding box center [60, 28] width 24 height 15
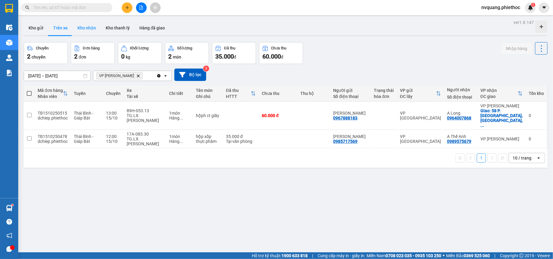
click at [88, 27] on button "Kho nhận" at bounding box center [87, 28] width 28 height 15
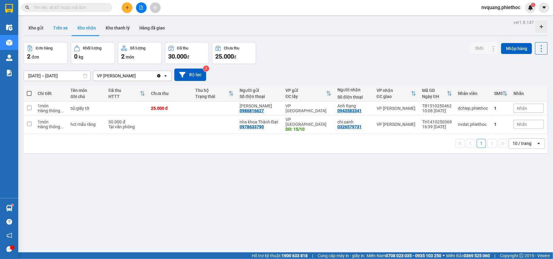
click at [65, 25] on button "Trên xe" at bounding box center [60, 28] width 24 height 15
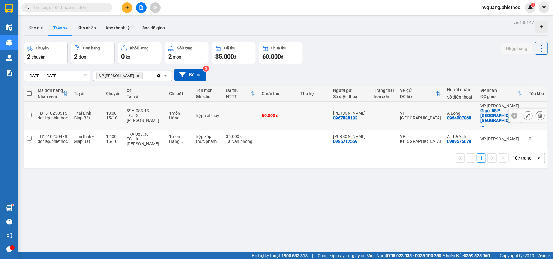
click at [526, 114] on icon at bounding box center [528, 116] width 4 height 4
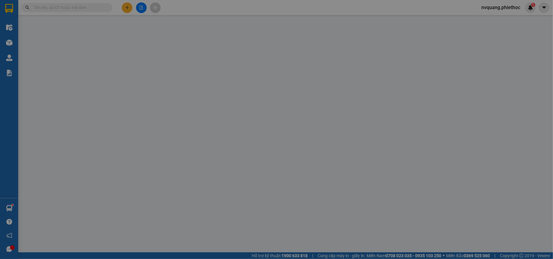
type input "0967888183"
type input "Anh Thuận"
type input "0964007868"
type input "A Long"
checkbox input "true"
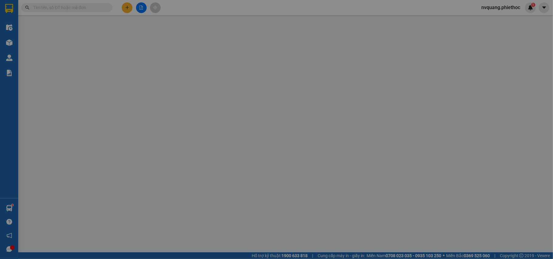
type input "58 P. Đồng Xuân, Hàng Mã, Hoàn Kiếm, Hà Nội 10000, Việt Nam"
type input "0"
type input "60.000"
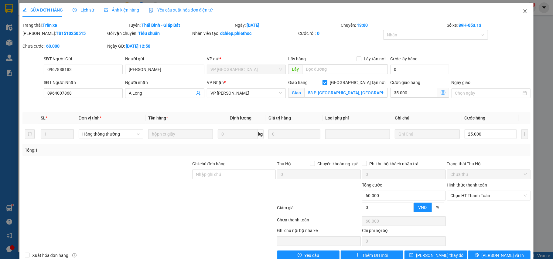
click at [523, 11] on icon "close" at bounding box center [525, 11] width 5 height 5
